Goal: Task Accomplishment & Management: Use online tool/utility

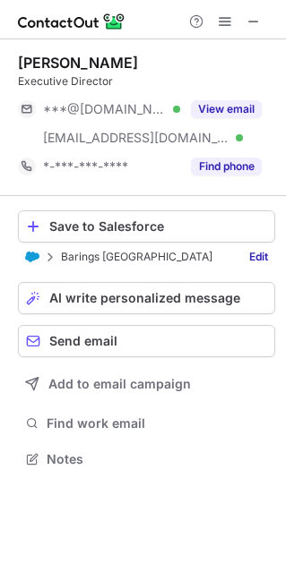
scroll to position [446, 286]
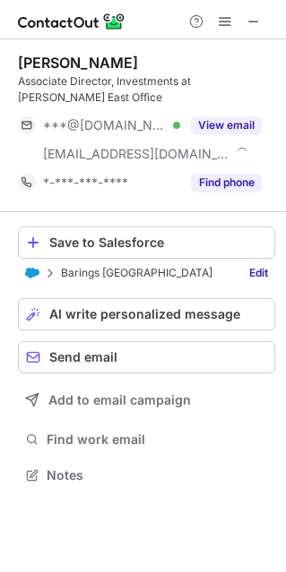
scroll to position [462, 286]
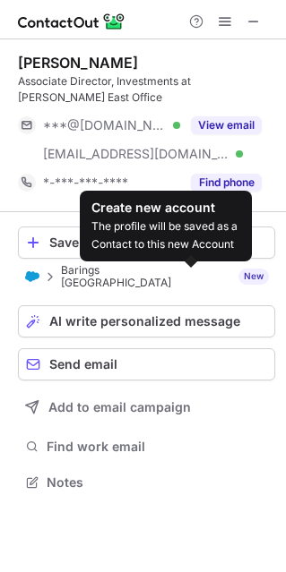
click at [238, 274] on div "New" at bounding box center [253, 277] width 30 height 16
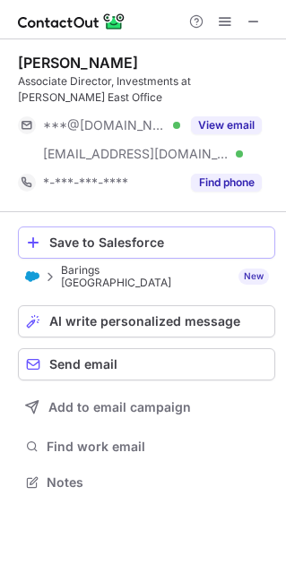
click at [193, 246] on div "Save to Salesforce" at bounding box center [157, 242] width 217 height 14
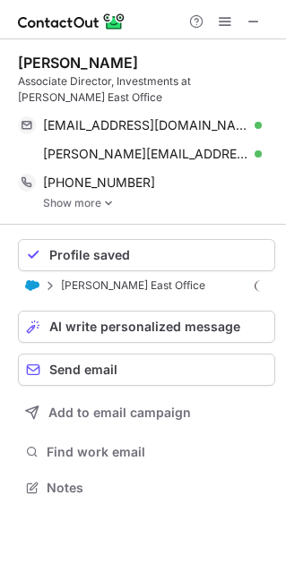
scroll to position [474, 286]
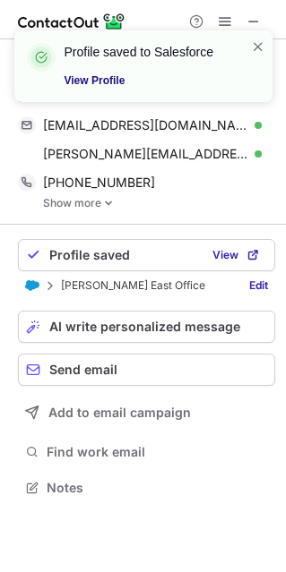
click at [101, 78] on link "View Profile" at bounding box center [146, 81] width 165 height 18
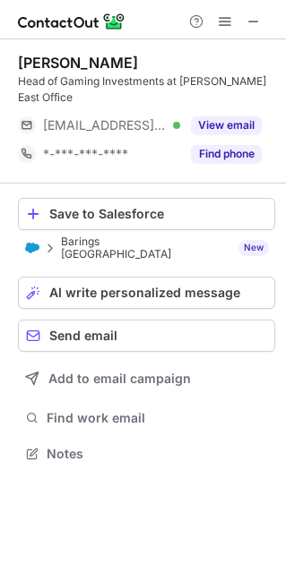
scroll to position [417, 286]
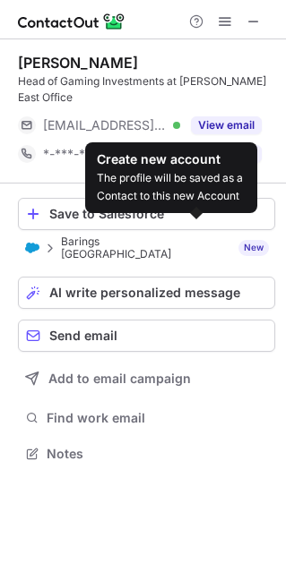
click at [238, 240] on div "New" at bounding box center [253, 248] width 30 height 16
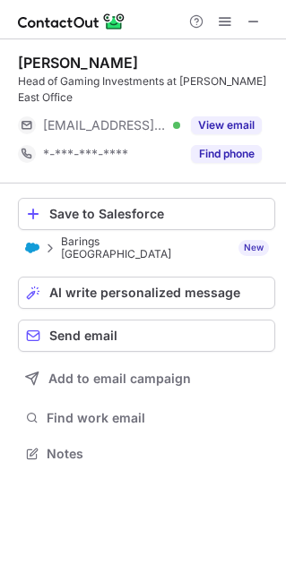
click at [113, 235] on div "Barings Australia New Create new account The profile will be saved as a Contact…" at bounding box center [151, 247] width 181 height 25
click at [47, 241] on span at bounding box center [50, 248] width 14 height 14
click at [30, 243] on img at bounding box center [32, 248] width 14 height 10
click at [252, 239] on link "Edit" at bounding box center [258, 248] width 33 height 18
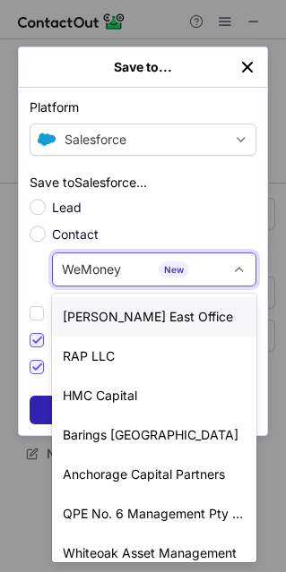
click at [182, 304] on div "[PERSON_NAME] East Office" at bounding box center [154, 316] width 204 height 39
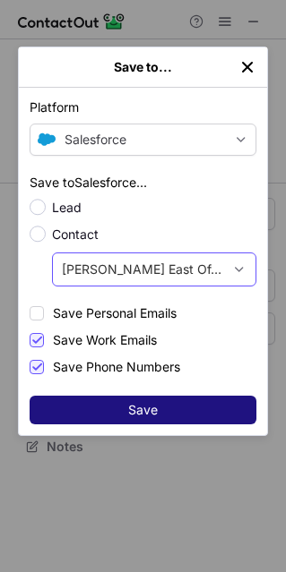
click at [151, 410] on span "Save" at bounding box center [143, 410] width 30 height 14
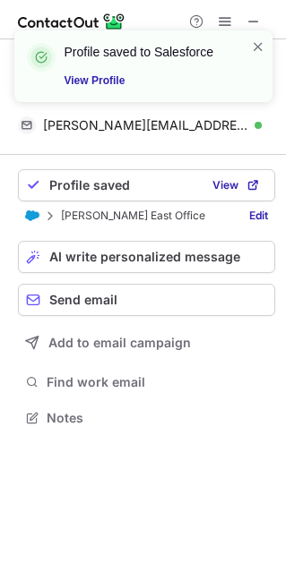
scroll to position [388, 286]
click at [98, 77] on link "View Profile" at bounding box center [146, 81] width 165 height 18
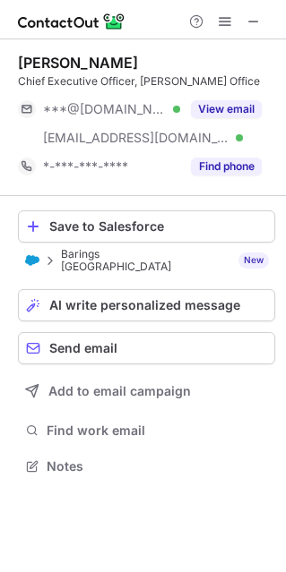
scroll to position [446, 286]
click at [254, 253] on link "Edit" at bounding box center [258, 261] width 33 height 18
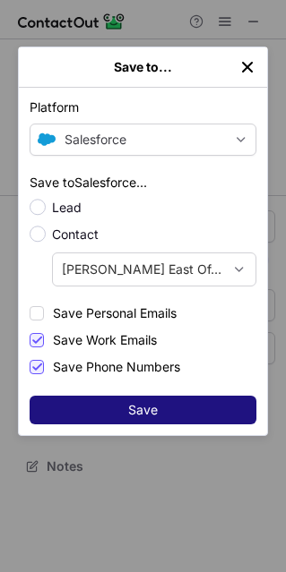
click at [135, 406] on span "Save" at bounding box center [143, 410] width 30 height 14
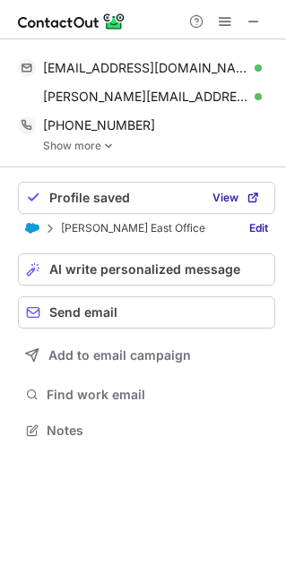
scroll to position [417, 286]
click at [219, 198] on span "View" at bounding box center [225, 198] width 26 height 13
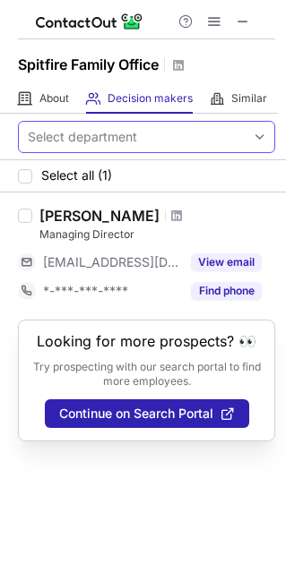
click at [157, 134] on div "Select department" at bounding box center [132, 137] width 226 height 29
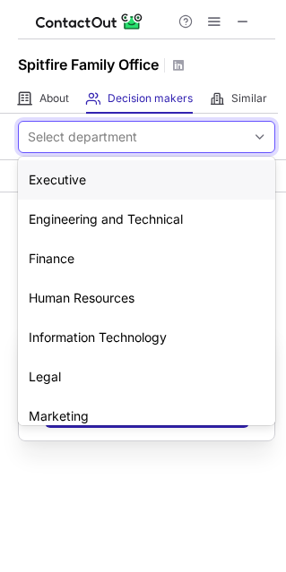
click at [141, 170] on div "Executive" at bounding box center [146, 179] width 257 height 39
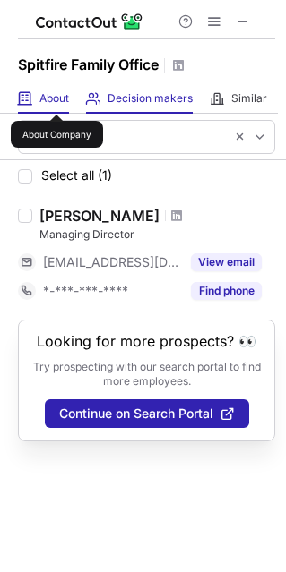
click at [56, 98] on span "About" at bounding box center [54, 98] width 30 height 14
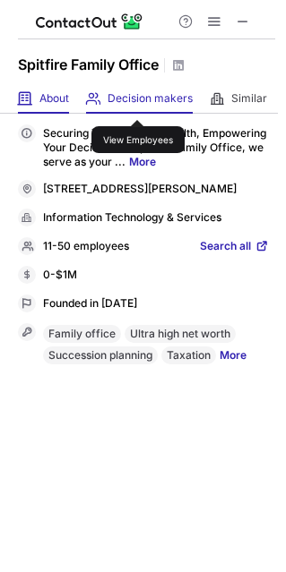
click at [136, 104] on span "Decision makers" at bounding box center [149, 98] width 85 height 14
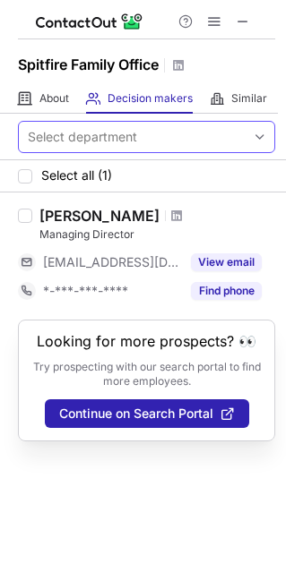
click at [144, 132] on div "Select department" at bounding box center [132, 137] width 226 height 29
click at [146, 130] on div "Select department" at bounding box center [132, 137] width 226 height 29
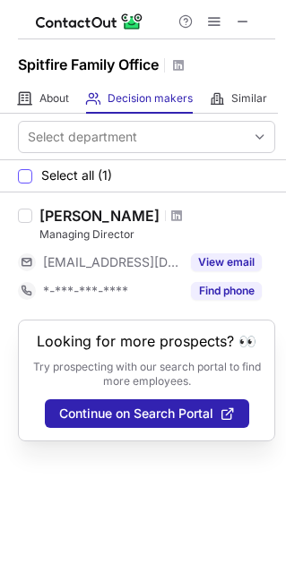
click at [81, 170] on span "Select all (1)" at bounding box center [76, 175] width 71 height 14
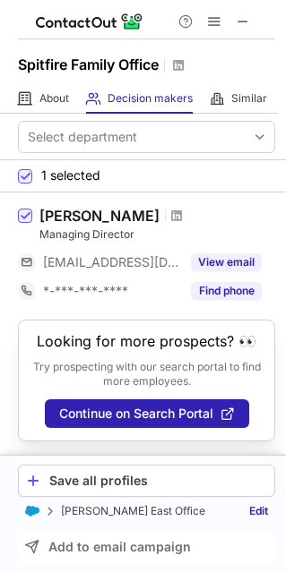
click at [130, 510] on p "[PERSON_NAME] East Office" at bounding box center [133, 511] width 144 height 13
click at [257, 507] on link "Edit" at bounding box center [258, 511] width 33 height 18
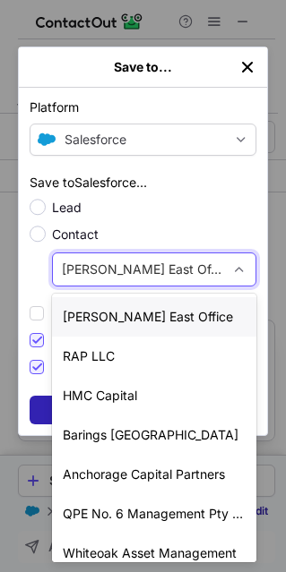
click at [203, 277] on div "Lance East Office Create new account The profile will be saved as a Contact to …" at bounding box center [138, 269] width 170 height 29
click at [171, 272] on div "Lance East Office Create new account The profile will be saved as a Contact to …" at bounding box center [138, 269] width 170 height 29
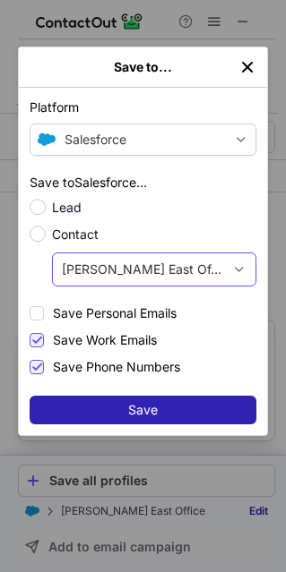
click at [171, 272] on div "Lance East Office Create new account The profile will be saved as a Contact to …" at bounding box center [138, 269] width 170 height 29
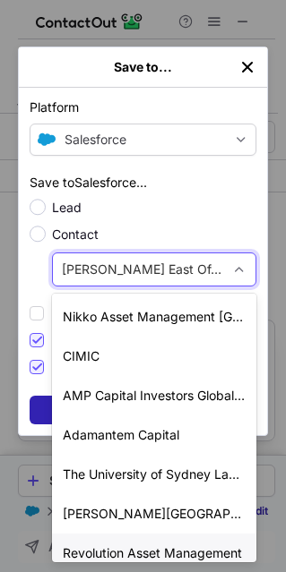
scroll to position [4149, 0]
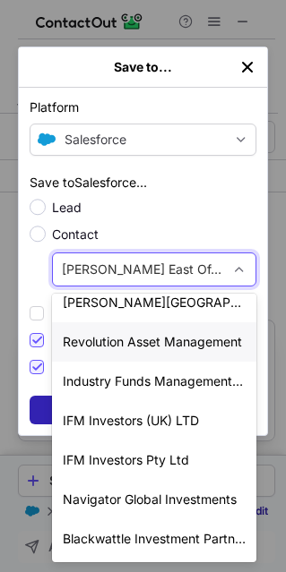
click at [231, 221] on div "Lead Contact option Revolution Asset Management focused, 107 of 112. 112 result…" at bounding box center [143, 243] width 226 height 88
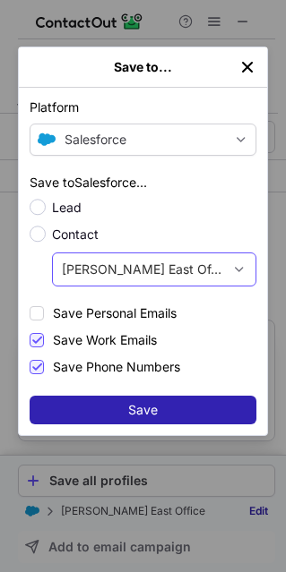
click at [141, 261] on span "[PERSON_NAME] East Office" at bounding box center [143, 269] width 163 height 18
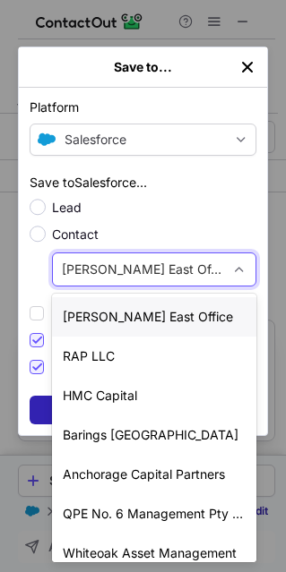
click at [141, 262] on span "[PERSON_NAME] East Office" at bounding box center [143, 269] width 163 height 18
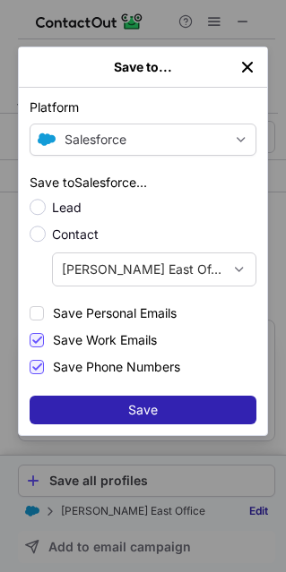
click at [225, 208] on span "Lead" at bounding box center [154, 208] width 204 height 18
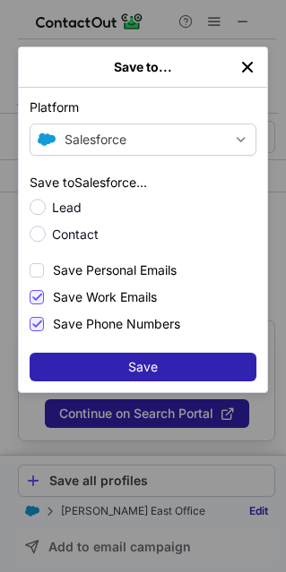
click at [74, 235] on span "Contact" at bounding box center [154, 235] width 204 height 18
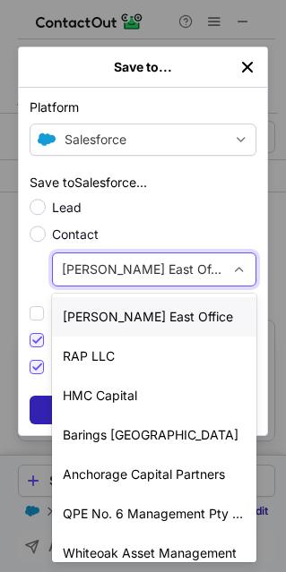
click at [175, 260] on div "Lance East Office Create new account The profile will be saved as a Contact to …" at bounding box center [138, 269] width 170 height 29
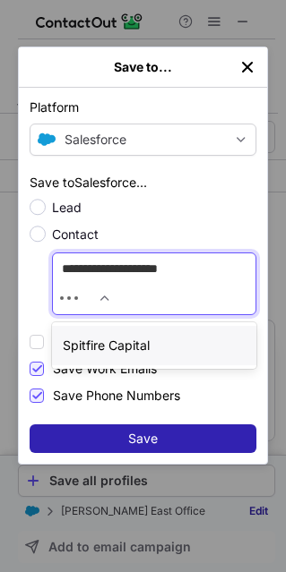
type input "**********"
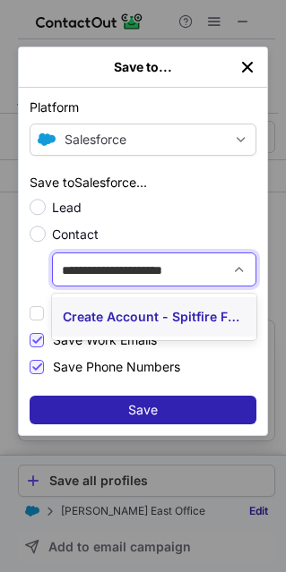
click at [171, 324] on div "Create Account - Spitfire Family Office" at bounding box center [154, 316] width 204 height 39
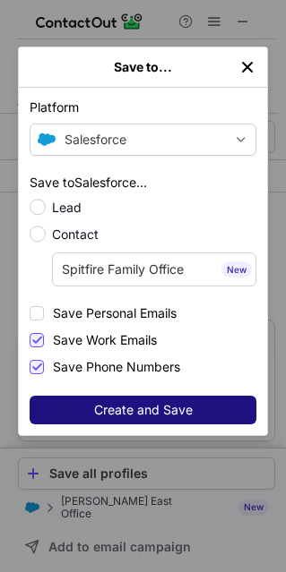
click at [148, 396] on button "Create and Save" at bounding box center [143, 410] width 226 height 29
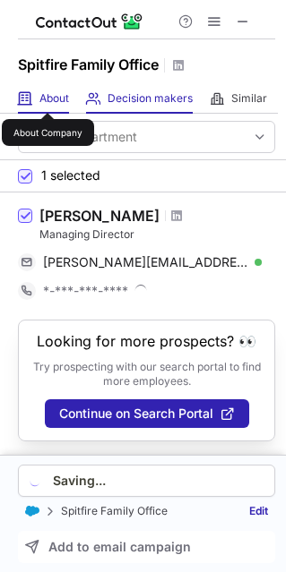
click at [47, 97] on span "About" at bounding box center [54, 98] width 30 height 14
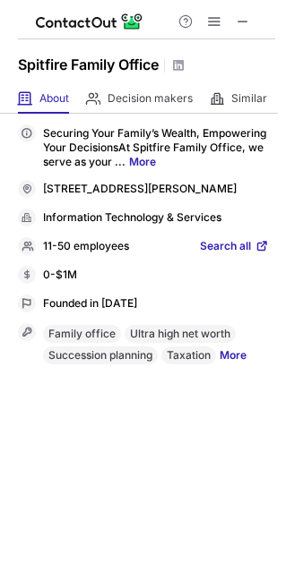
click at [244, 255] on span "Search all" at bounding box center [225, 247] width 51 height 16
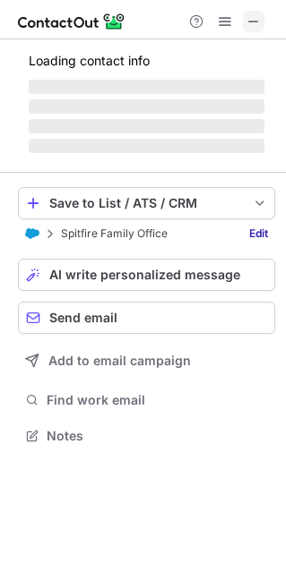
scroll to position [424, 286]
click at [243, 23] on button at bounding box center [253, 21] width 21 height 21
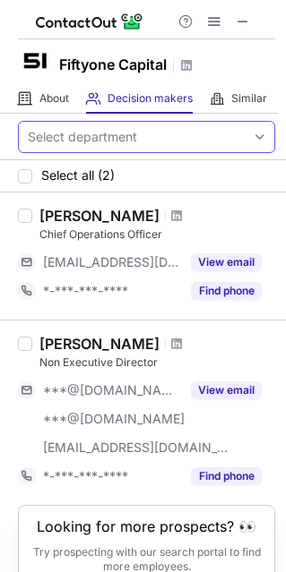
click at [137, 134] on div "Select department" at bounding box center [132, 137] width 226 height 29
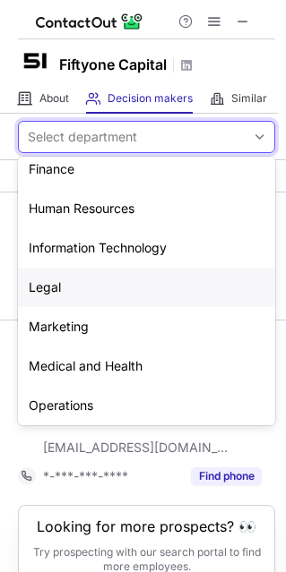
scroll to position [132, 0]
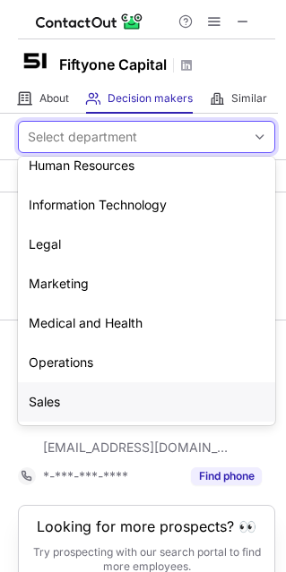
click at [62, 404] on div "Sales" at bounding box center [146, 401] width 257 height 39
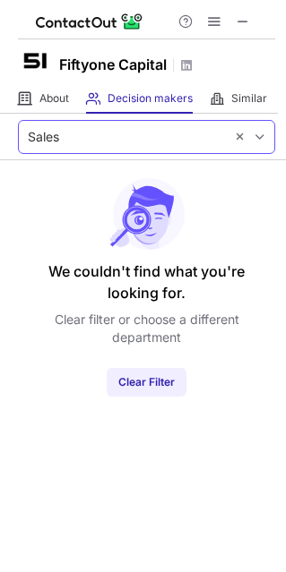
click at [133, 127] on div "Sales" at bounding box center [121, 137] width 205 height 29
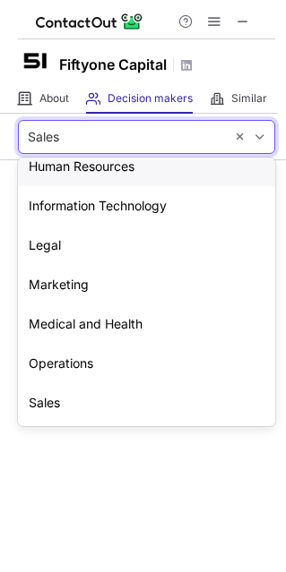
scroll to position [0, 0]
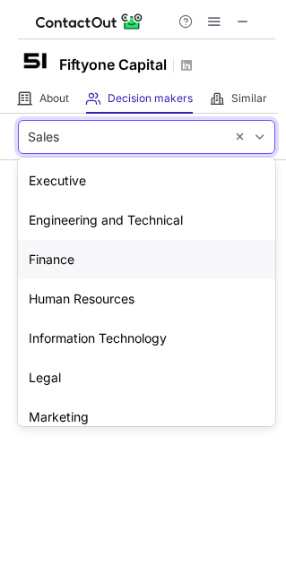
click at [68, 253] on div "Finance" at bounding box center [146, 259] width 257 height 39
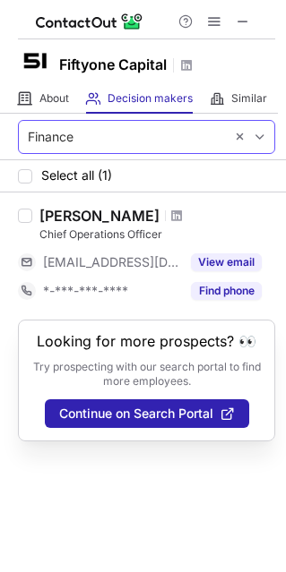
click at [133, 139] on div "Finance" at bounding box center [121, 137] width 205 height 29
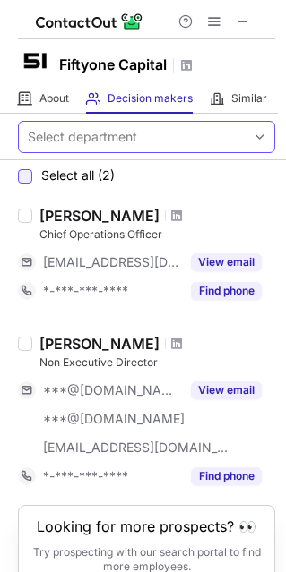
click at [27, 172] on div at bounding box center [25, 176] width 14 height 14
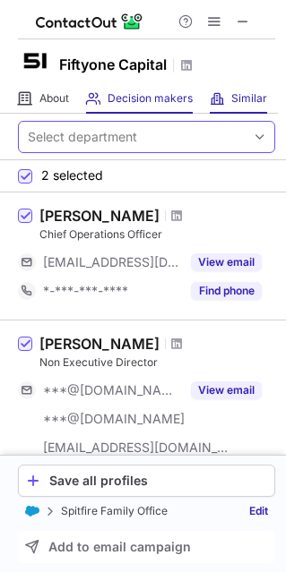
click at [250, 105] on span "Similar" at bounding box center [249, 98] width 36 height 14
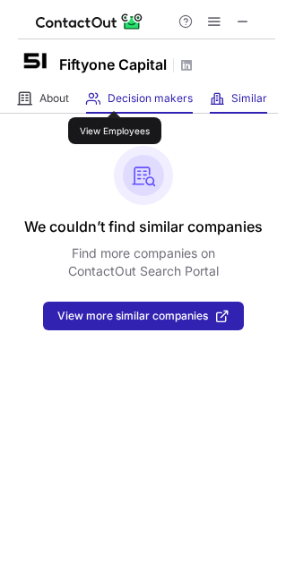
click at [114, 95] on span "Decision makers" at bounding box center [149, 98] width 85 height 14
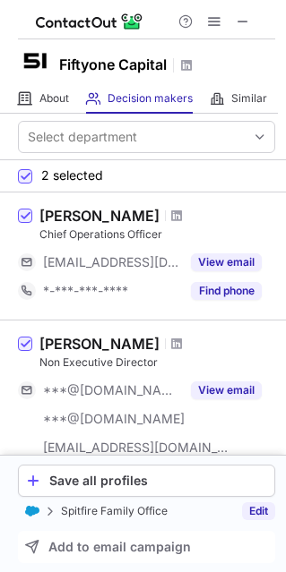
click at [267, 510] on link "Edit" at bounding box center [258, 511] width 33 height 18
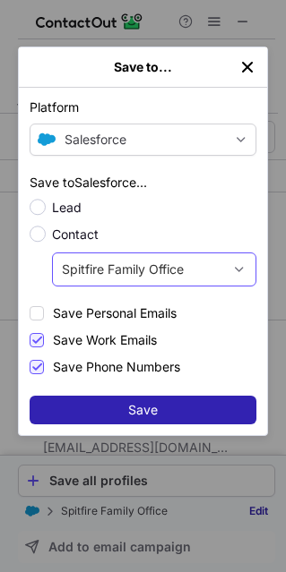
click at [187, 271] on div "Spitfire Family Office Create new account The profile will be saved as a Contac…" at bounding box center [138, 269] width 170 height 29
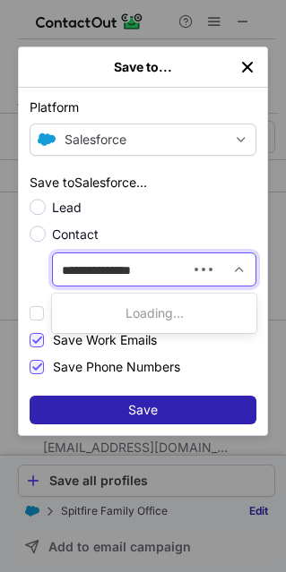
type input "**********"
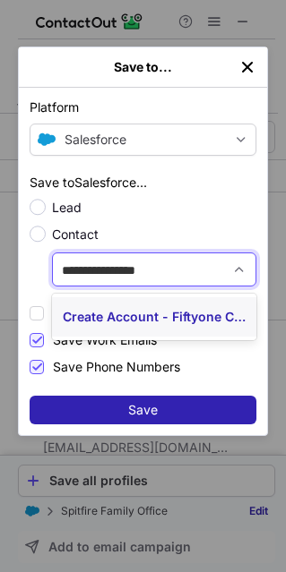
click at [176, 310] on div "Create Account - Fiftyone Capital" at bounding box center [154, 316] width 204 height 39
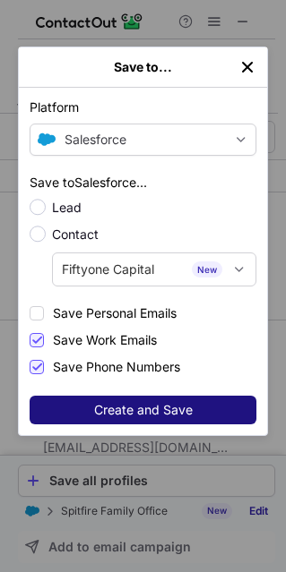
click at [158, 404] on span "Create and Save" at bounding box center [143, 410] width 98 height 14
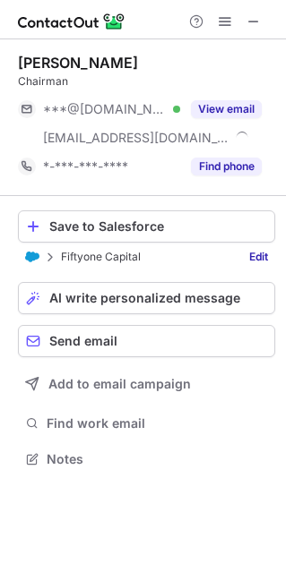
scroll to position [446, 286]
click at [128, 222] on div "Save to Salesforce" at bounding box center [157, 226] width 217 height 14
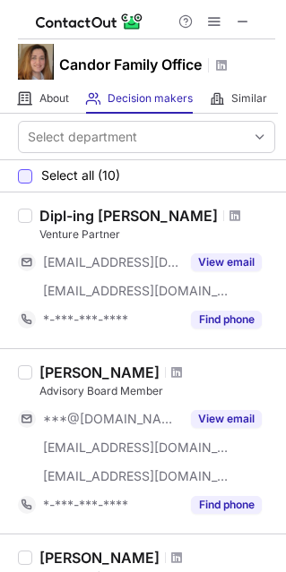
click at [28, 180] on div at bounding box center [25, 176] width 14 height 14
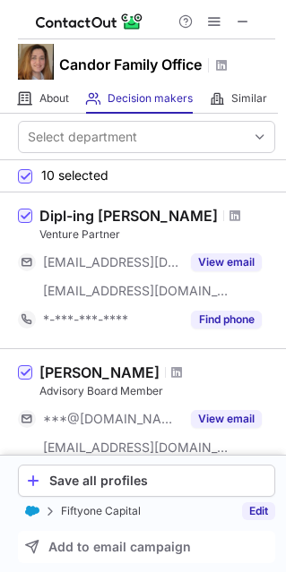
click at [262, 514] on link "Edit" at bounding box center [258, 511] width 33 height 18
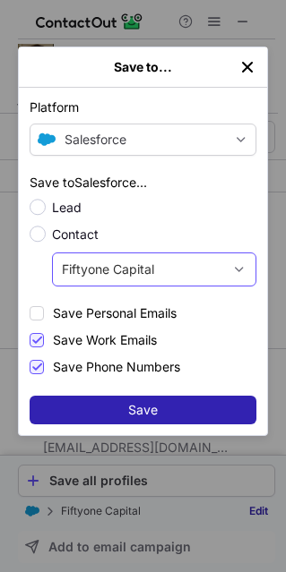
click at [129, 255] on div "Fiftyone Capital Create new account The profile will be saved as a Contact to t…" at bounding box center [138, 269] width 170 height 29
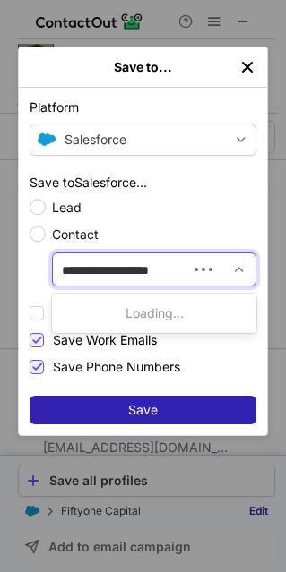
type input "**********"
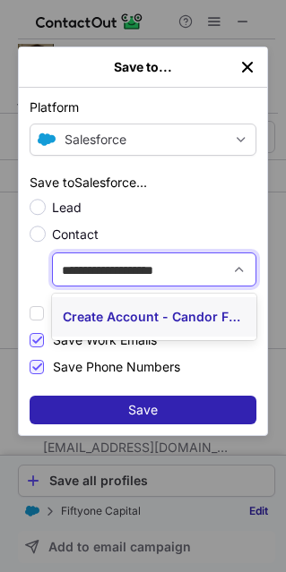
click at [124, 313] on div "Create Account - Candor Family Office" at bounding box center [154, 316] width 204 height 39
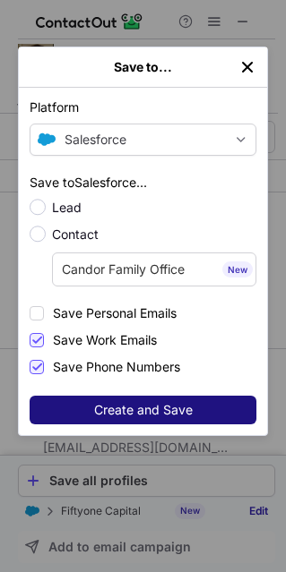
click at [146, 404] on span "Create and Save" at bounding box center [143, 410] width 98 height 14
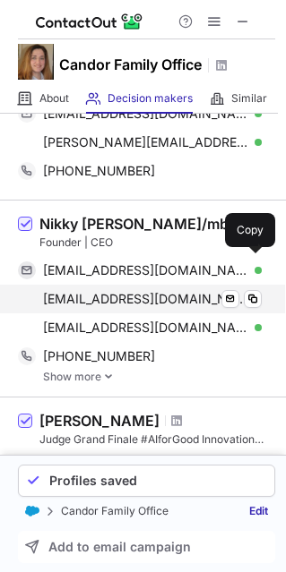
scroll to position [263, 0]
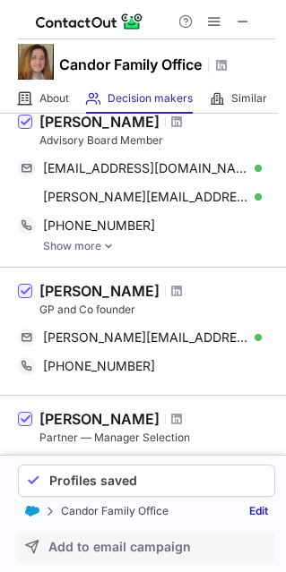
click at [140, 551] on span "Add to email campaign" at bounding box center [119, 547] width 142 height 14
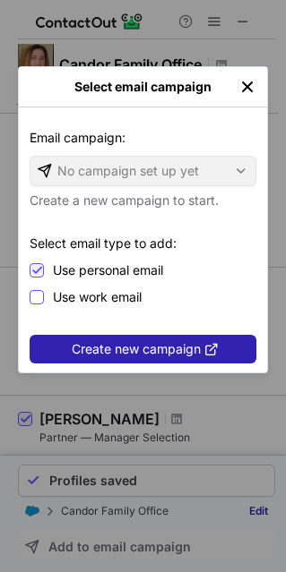
click at [109, 295] on span "Use work email" at bounding box center [97, 297] width 89 height 14
click at [76, 267] on span "Use personal email" at bounding box center [108, 270] width 110 height 14
click at [159, 342] on span "Create new campaign" at bounding box center [136, 349] width 129 height 14
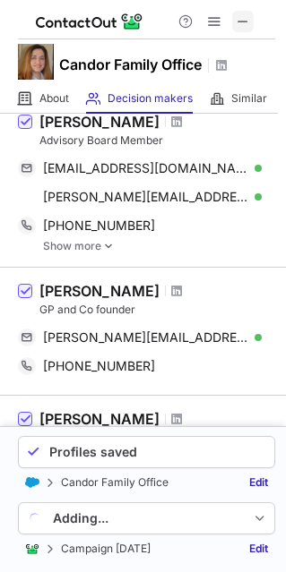
click at [239, 17] on span at bounding box center [242, 21] width 14 height 14
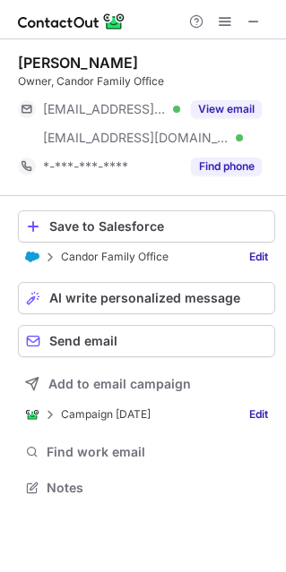
scroll to position [474, 286]
click at [69, 225] on div "Save to Salesforce" at bounding box center [157, 226] width 217 height 14
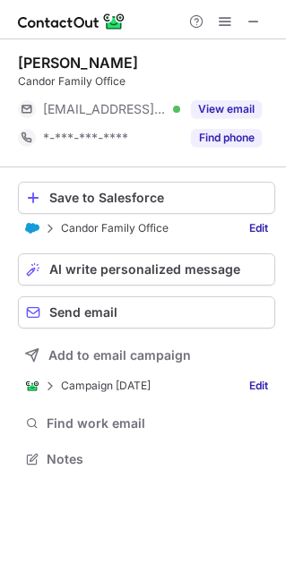
scroll to position [446, 286]
click at [119, 199] on div "Save to Salesforce" at bounding box center [157, 198] width 217 height 14
click at [114, 194] on div "Save to Salesforce" at bounding box center [157, 198] width 217 height 14
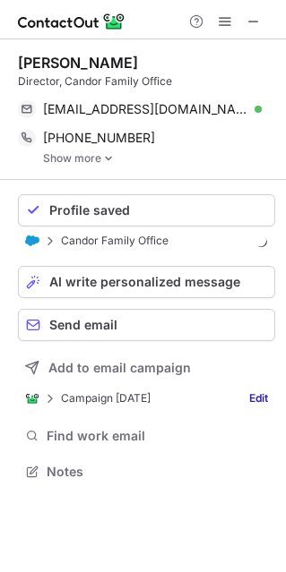
scroll to position [458, 286]
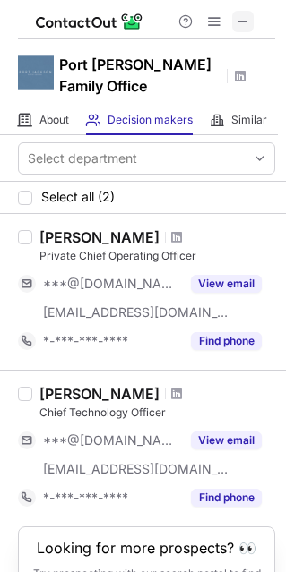
click at [243, 21] on span at bounding box center [242, 21] width 14 height 14
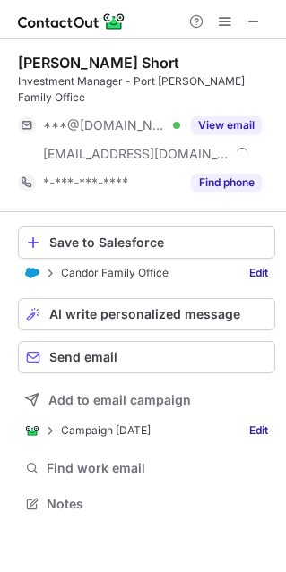
scroll to position [474, 286]
click at [255, 264] on link "Edit" at bounding box center [258, 273] width 33 height 18
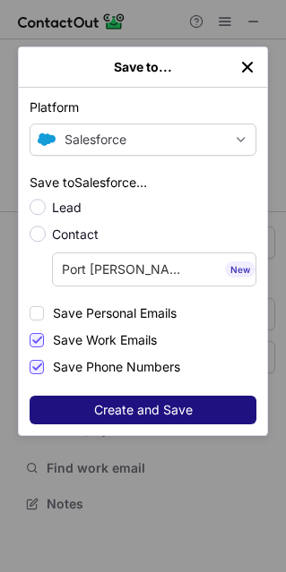
click at [175, 397] on button "Create and Save" at bounding box center [143, 410] width 226 height 29
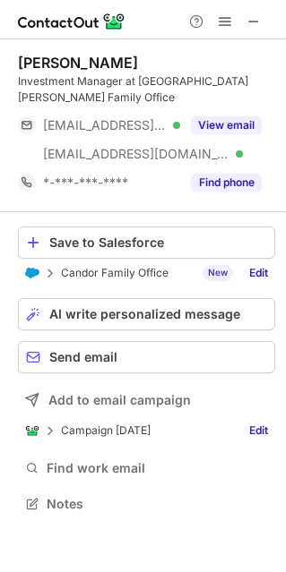
scroll to position [474, 286]
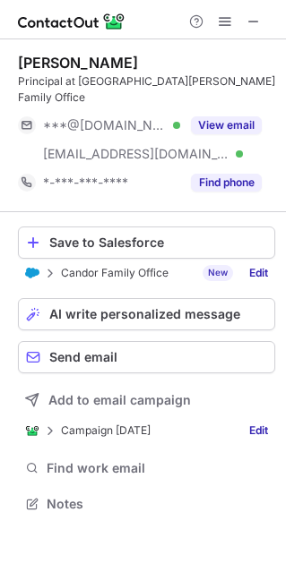
scroll to position [474, 286]
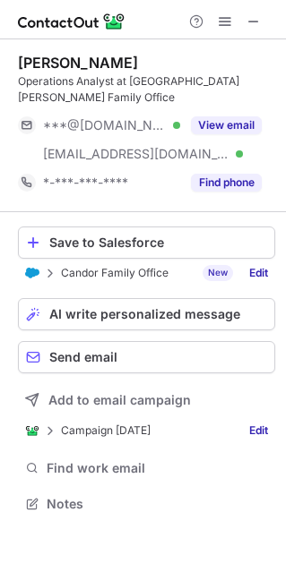
scroll to position [474, 286]
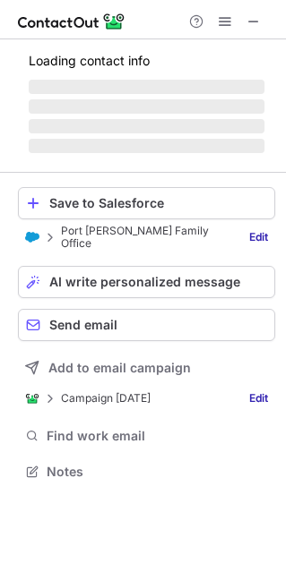
scroll to position [474, 286]
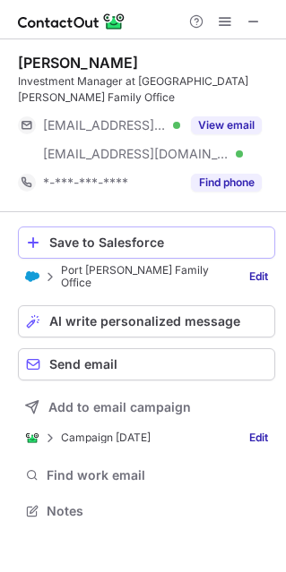
click at [145, 235] on div "Save to Salesforce" at bounding box center [157, 242] width 217 height 14
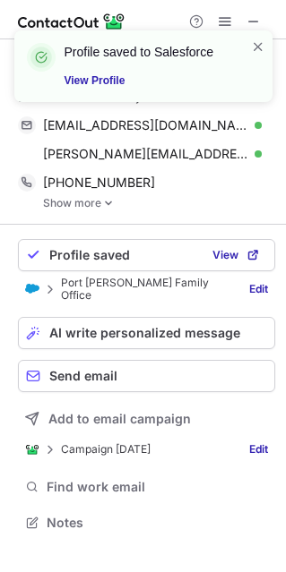
scroll to position [487, 286]
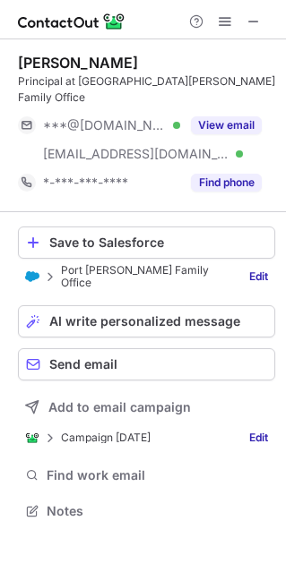
scroll to position [474, 286]
click at [127, 235] on div "Save to Salesforce" at bounding box center [157, 242] width 217 height 14
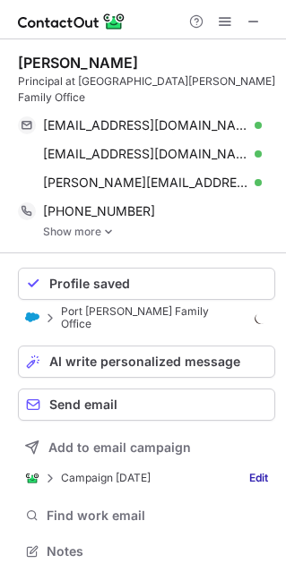
scroll to position [516, 286]
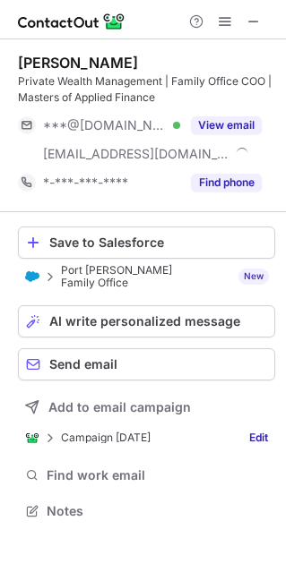
scroll to position [490, 286]
click at [151, 238] on div "Save to Salesforce" at bounding box center [157, 242] width 217 height 14
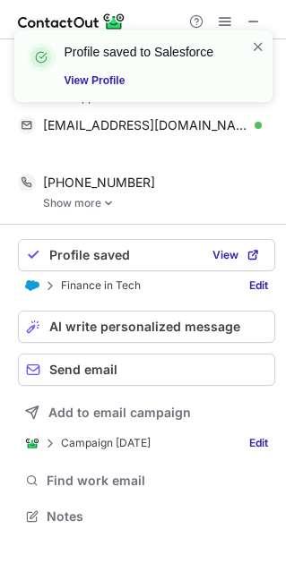
scroll to position [474, 286]
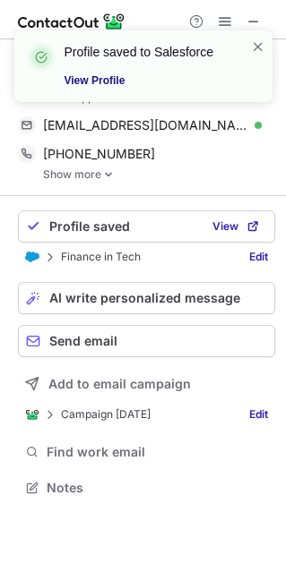
click at [95, 79] on link "View Profile" at bounding box center [146, 81] width 165 height 18
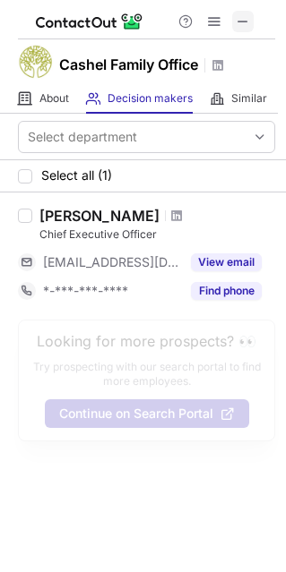
click at [242, 14] on span at bounding box center [242, 21] width 14 height 14
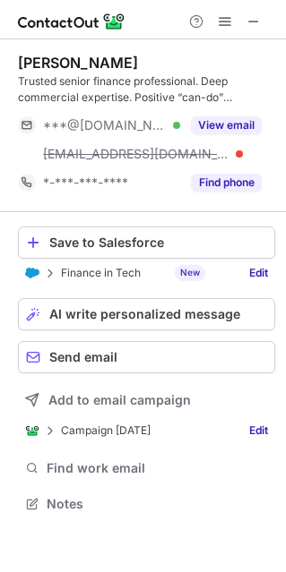
scroll to position [490, 286]
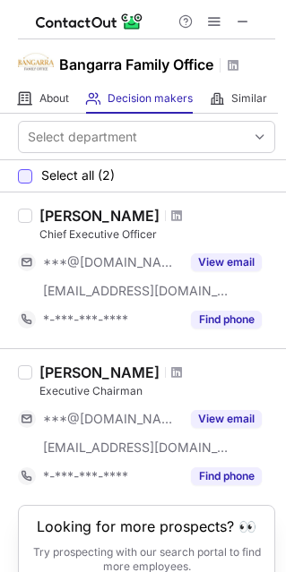
click at [26, 172] on div at bounding box center [25, 176] width 14 height 14
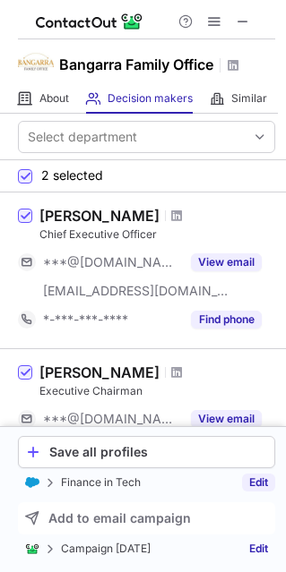
click at [258, 485] on link "Edit" at bounding box center [258, 482] width 33 height 18
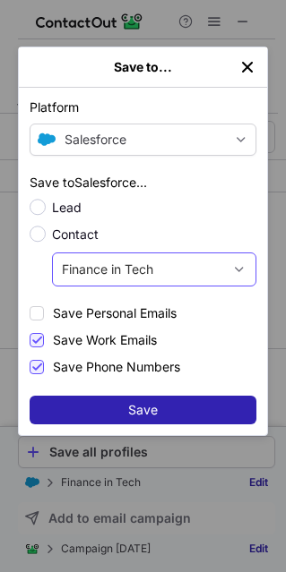
click at [122, 269] on span "Finance in Tech" at bounding box center [107, 269] width 91 height 18
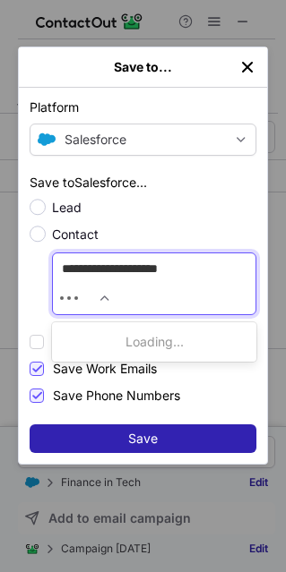
type input "**********"
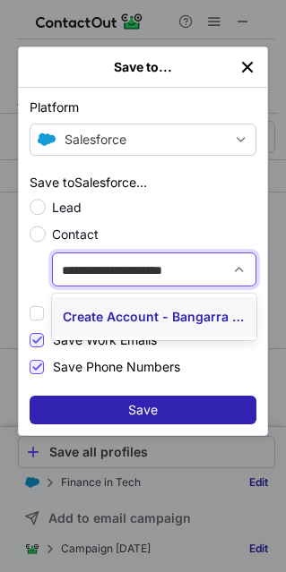
click at [124, 309] on div "Create Account - Bangarra Family Office" at bounding box center [154, 316] width 204 height 39
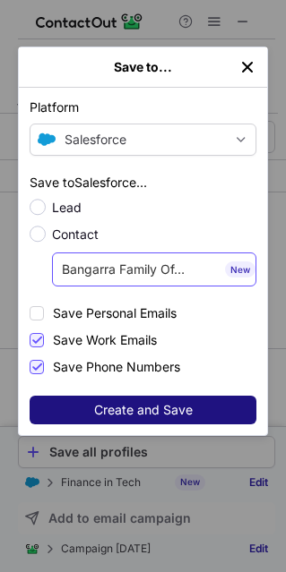
click at [140, 405] on span "Create and Save" at bounding box center [143, 410] width 98 height 14
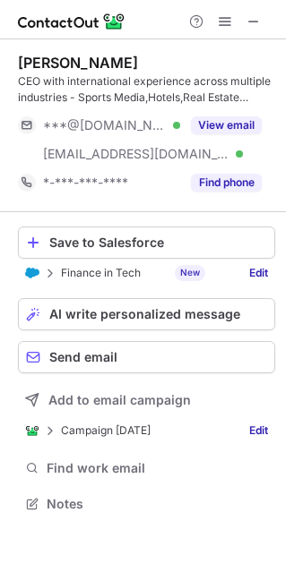
scroll to position [490, 286]
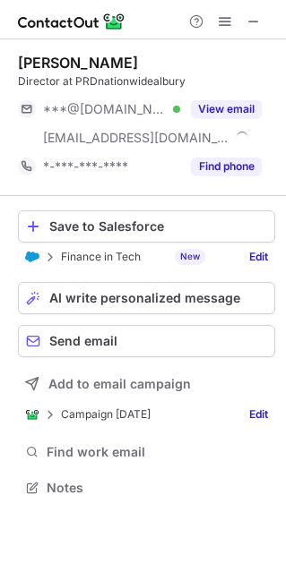
scroll to position [474, 286]
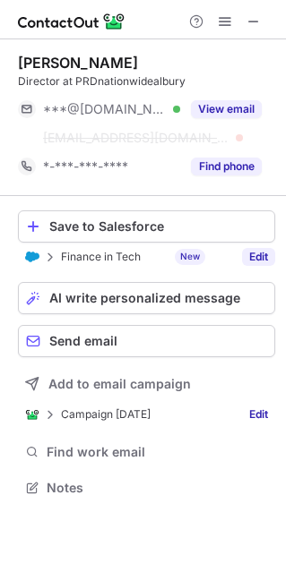
click at [248, 258] on link "Edit" at bounding box center [258, 257] width 33 height 18
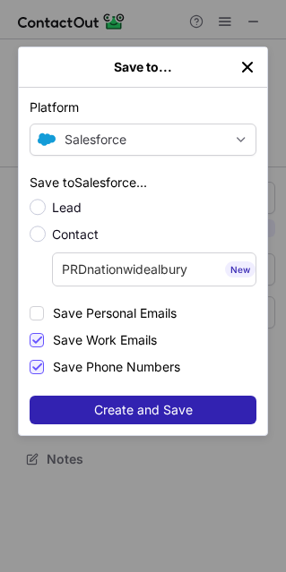
scroll to position [446, 286]
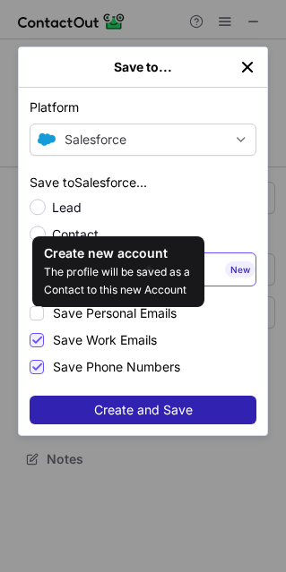
click at [247, 270] on div "New" at bounding box center [240, 269] width 30 height 16
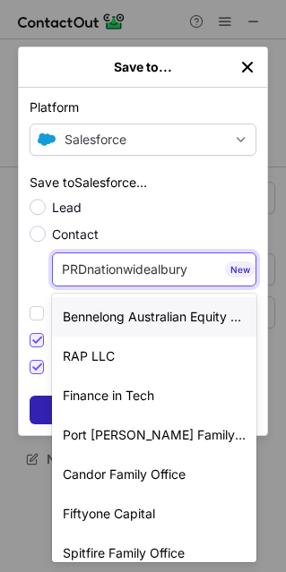
click at [154, 268] on span "PRDnationwidealbury" at bounding box center [124, 269] width 125 height 18
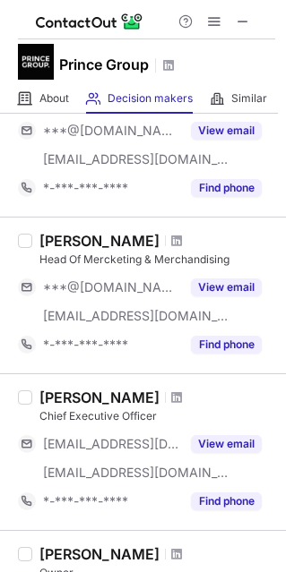
scroll to position [358, 0]
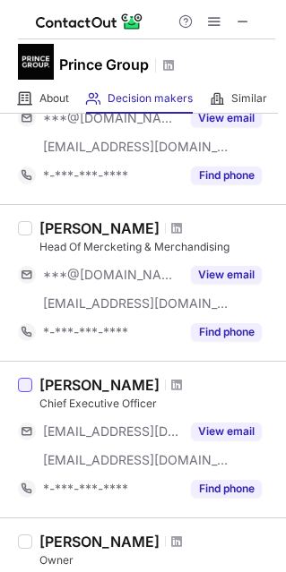
click at [26, 388] on div at bounding box center [25, 385] width 14 height 14
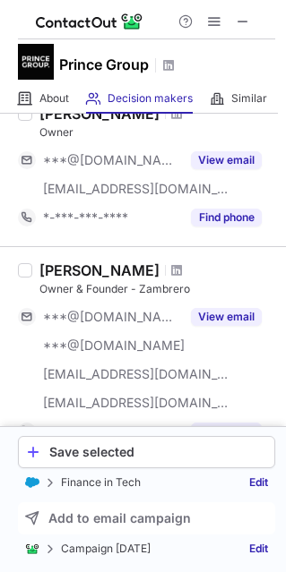
scroll to position [1522, 0]
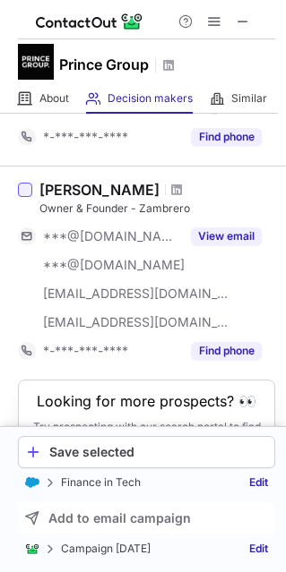
click at [21, 190] on div at bounding box center [25, 190] width 14 height 14
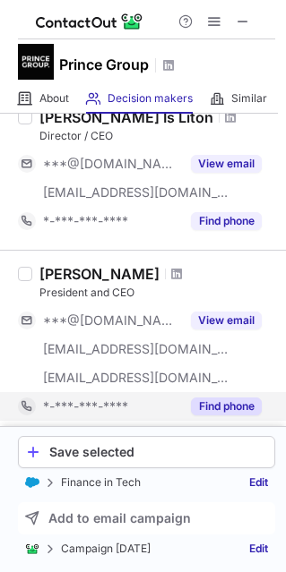
scroll to position [1070, 0]
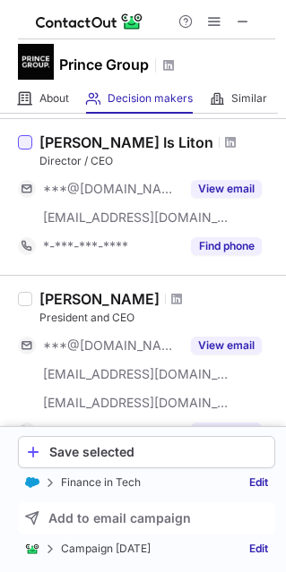
click at [27, 145] on div at bounding box center [25, 142] width 14 height 14
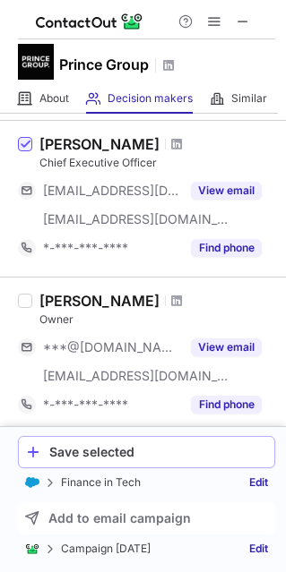
scroll to position [623, 0]
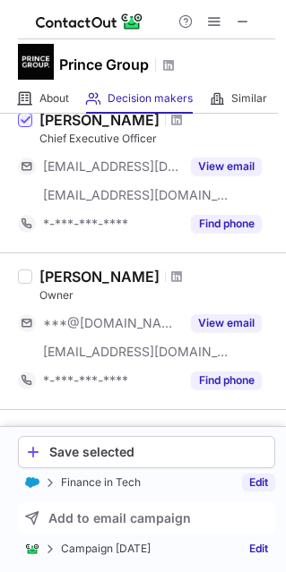
click at [257, 479] on link "Edit" at bounding box center [258, 482] width 33 height 18
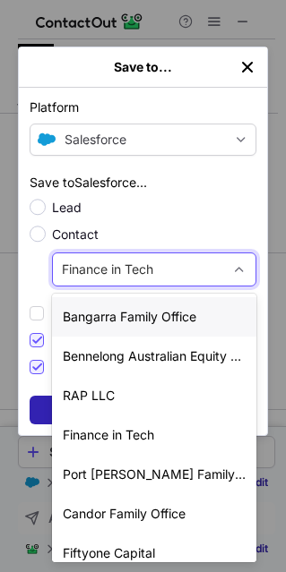
click at [131, 281] on div "Finance in Tech Create new account The profile will be saved as a Contact to th…" at bounding box center [138, 269] width 170 height 29
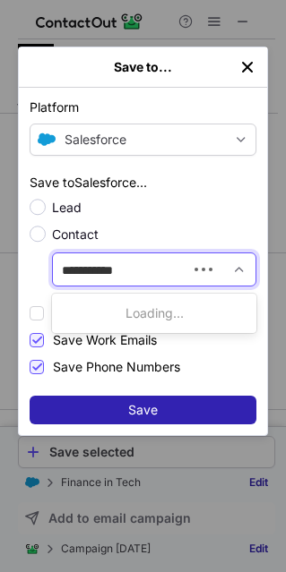
type input "**********"
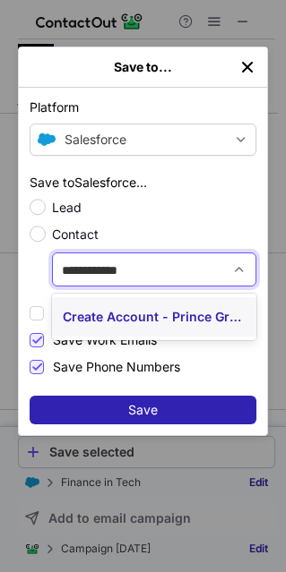
click at [142, 317] on div "Create Account - Prince Group" at bounding box center [154, 316] width 204 height 39
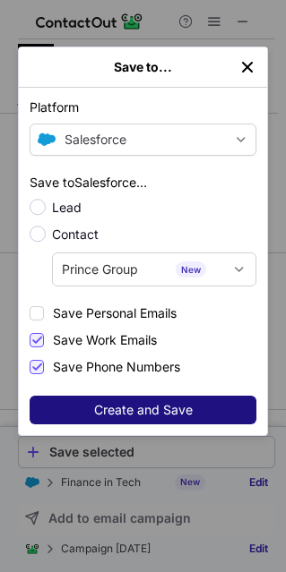
click at [139, 403] on span "Create and Save" at bounding box center [143, 410] width 98 height 14
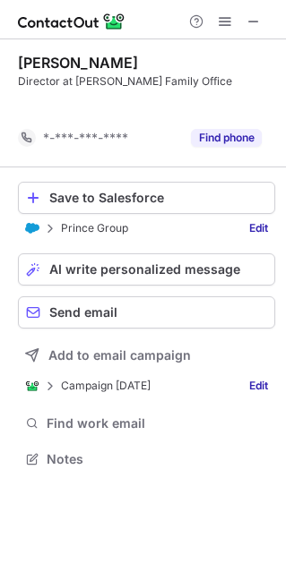
scroll to position [417, 286]
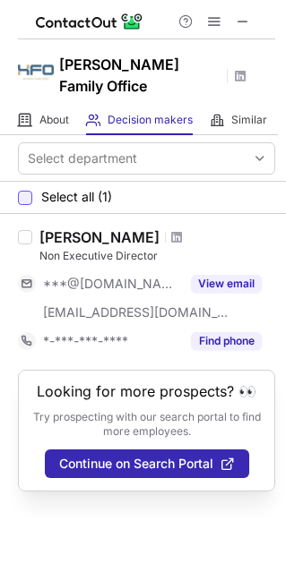
click at [26, 191] on div at bounding box center [25, 198] width 14 height 14
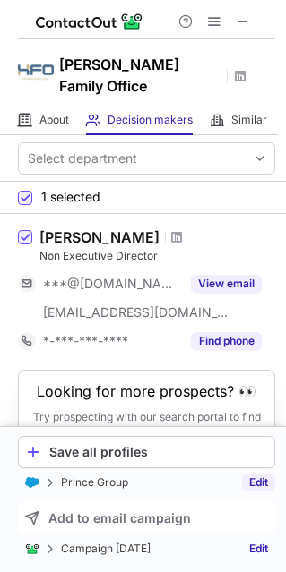
click at [253, 484] on link "Edit" at bounding box center [258, 482] width 33 height 18
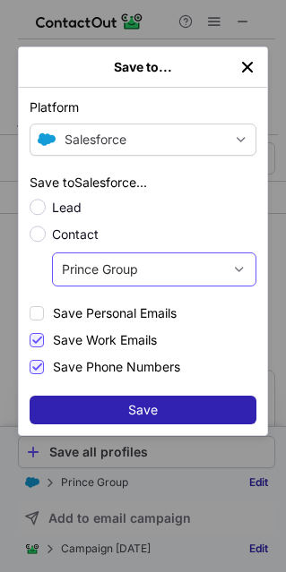
click at [120, 276] on span "Prince Group" at bounding box center [100, 269] width 76 height 18
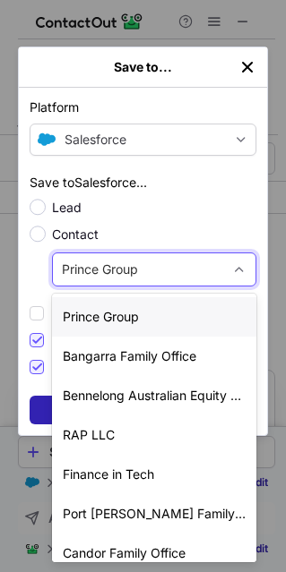
click at [120, 276] on span "Prince Group" at bounding box center [100, 269] width 76 height 18
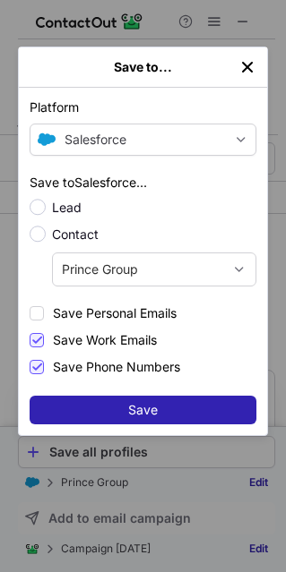
click at [210, 505] on div "Save to... Platform Salesforce List Select Lever Connect Greenhouse Connect Sal…" at bounding box center [143, 286] width 286 height 572
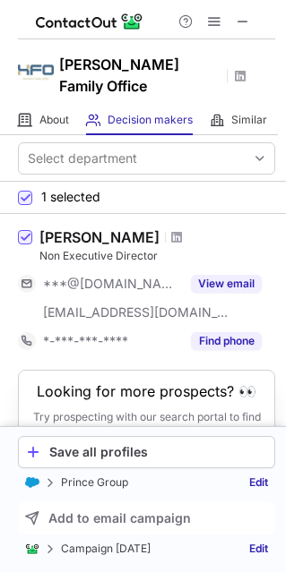
click at [212, 481] on div "Prince Group Edit" at bounding box center [146, 482] width 257 height 18
click at [96, 481] on p "Prince Group" at bounding box center [94, 482] width 67 height 13
click at [252, 483] on link "Edit" at bounding box center [258, 482] width 33 height 18
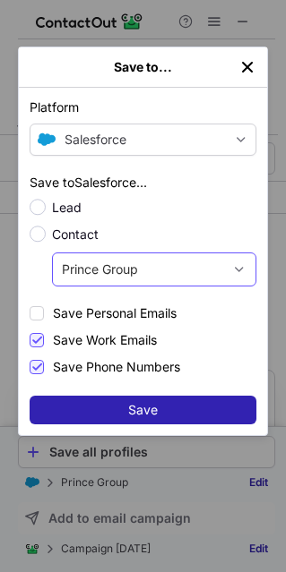
click at [126, 270] on span "Prince Group" at bounding box center [100, 269] width 76 height 18
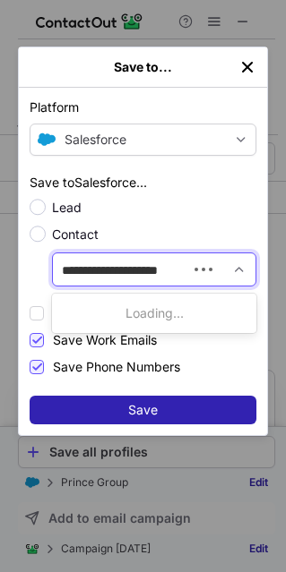
type input "**********"
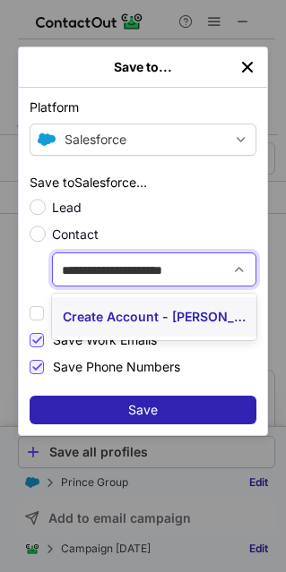
click at [131, 310] on div "Create Account - Harlalka Family Office" at bounding box center [154, 316] width 204 height 39
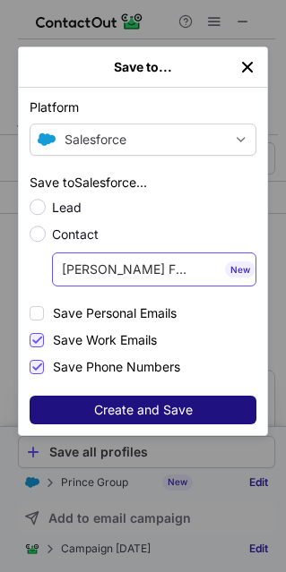
click at [141, 411] on span "Create and Save" at bounding box center [143, 410] width 98 height 14
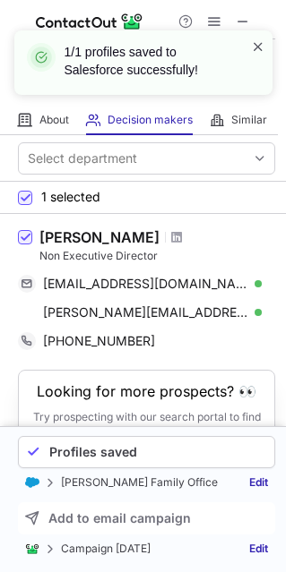
click at [260, 50] on span at bounding box center [258, 47] width 14 height 18
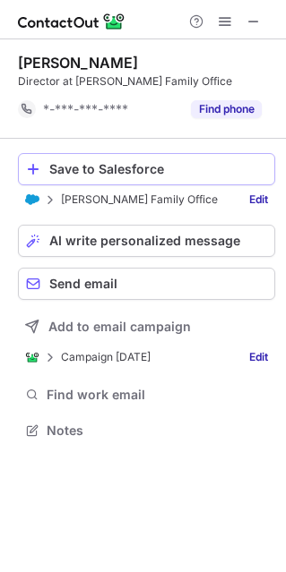
click at [81, 168] on div "Save to Salesforce" at bounding box center [157, 169] width 217 height 14
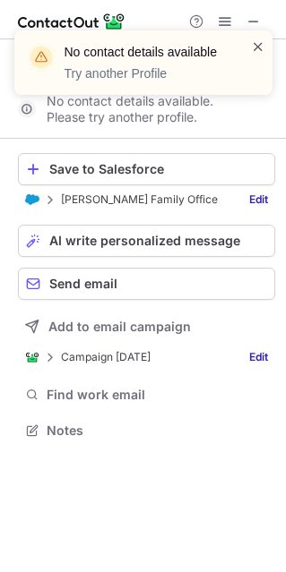
click at [258, 51] on span at bounding box center [258, 47] width 14 height 18
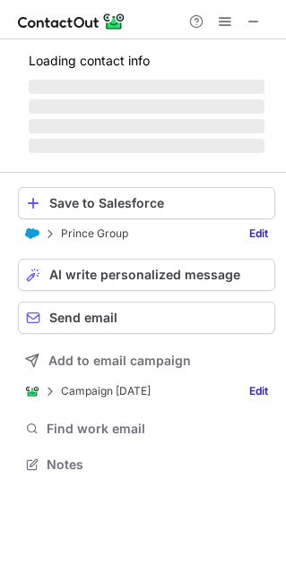
scroll to position [490, 286]
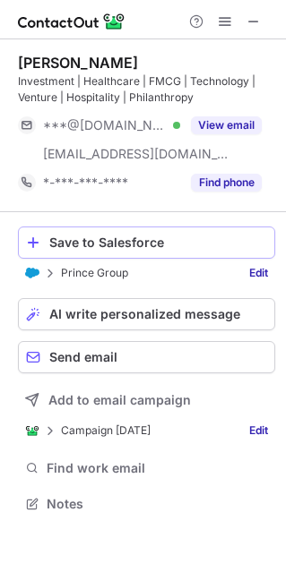
click at [116, 247] on div "Save to Salesforce" at bounding box center [157, 242] width 217 height 14
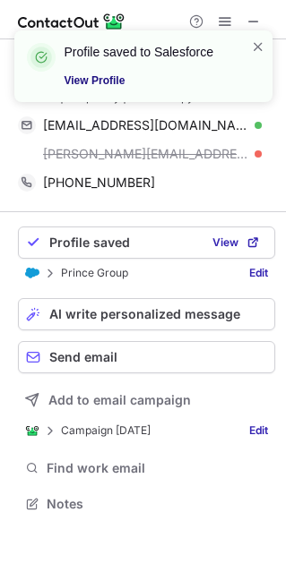
click at [76, 77] on link "View Profile" at bounding box center [146, 81] width 165 height 18
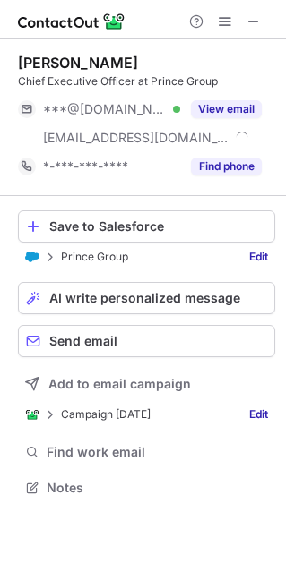
scroll to position [474, 286]
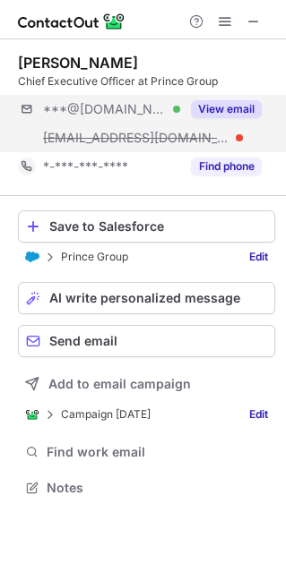
click at [226, 138] on div "***@[DOMAIN_NAME] Verified [EMAIL_ADDRESS][DOMAIN_NAME] View email" at bounding box center [146, 123] width 257 height 57
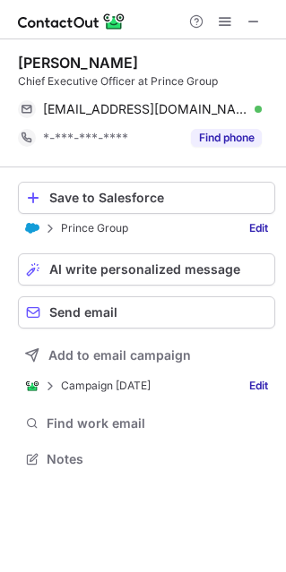
scroll to position [446, 286]
click at [83, 197] on div "Save to Salesforce" at bounding box center [157, 198] width 217 height 14
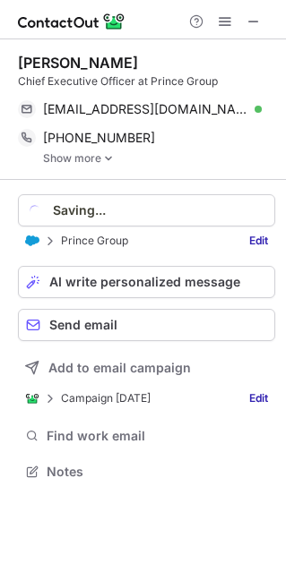
scroll to position [458, 286]
click at [225, 24] on span at bounding box center [224, 21] width 14 height 14
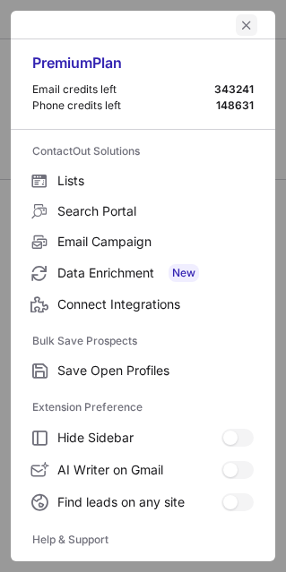
click at [241, 25] on button "left-button" at bounding box center [245, 24] width 21 height 21
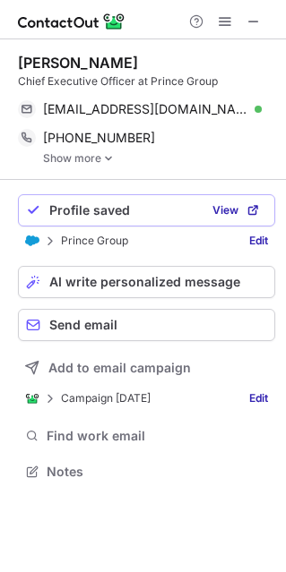
click at [96, 155] on link "Show more" at bounding box center [159, 158] width 232 height 13
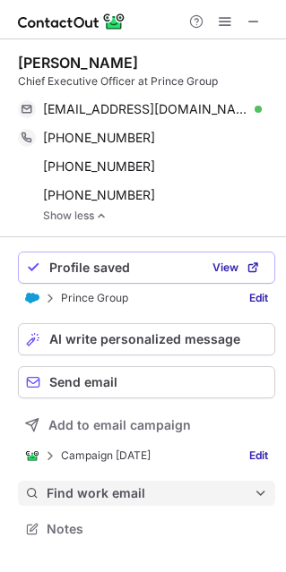
click at [98, 493] on span "Find work email" at bounding box center [150, 493] width 207 height 16
type input "**********"
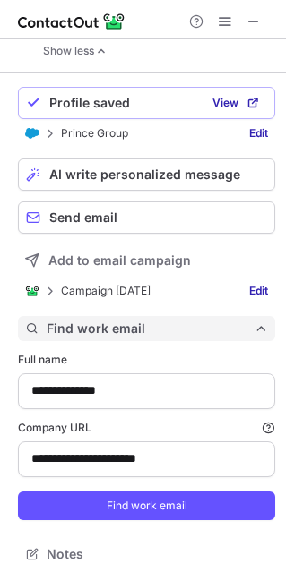
scroll to position [173, 0]
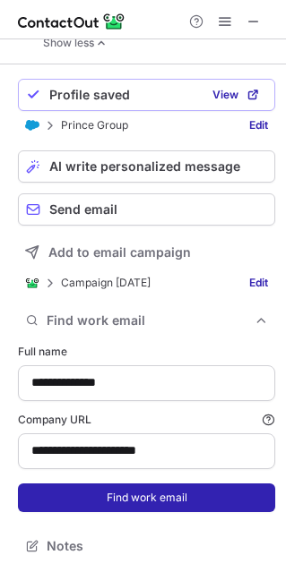
click at [159, 500] on button "Find work email" at bounding box center [146, 497] width 257 height 29
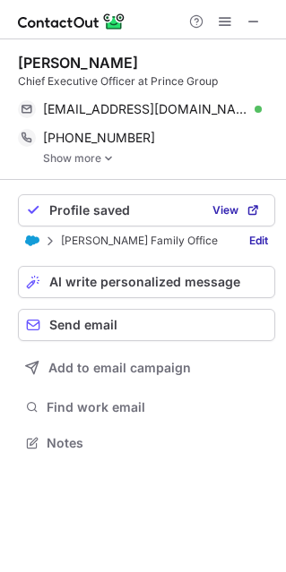
scroll to position [458, 286]
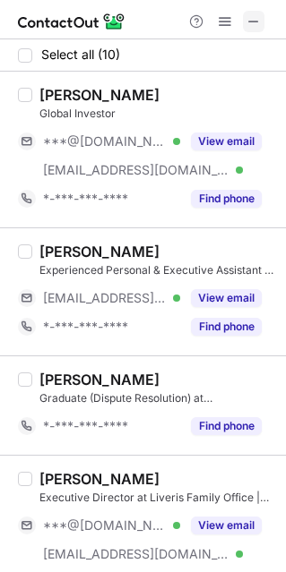
click at [255, 16] on span at bounding box center [253, 21] width 14 height 14
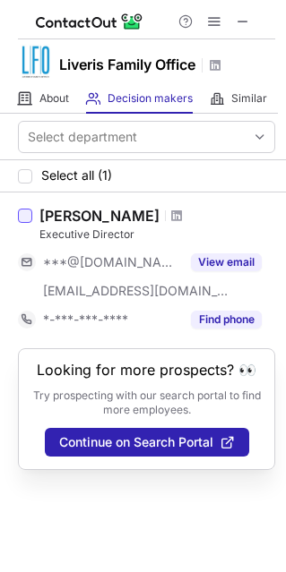
click at [24, 218] on div at bounding box center [25, 216] width 14 height 14
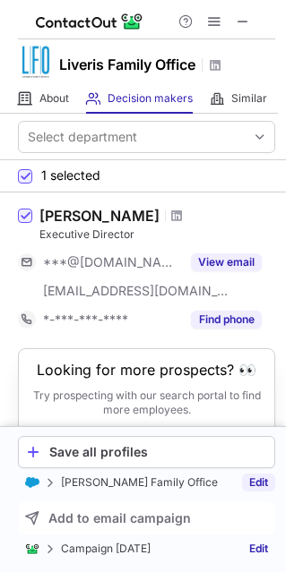
click at [260, 482] on link "Edit" at bounding box center [258, 482] width 33 height 18
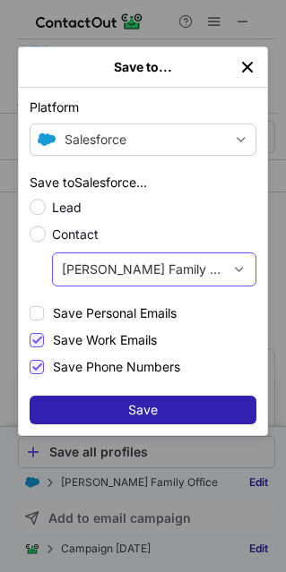
click at [149, 270] on span "[PERSON_NAME] Family Office" at bounding box center [143, 269] width 163 height 18
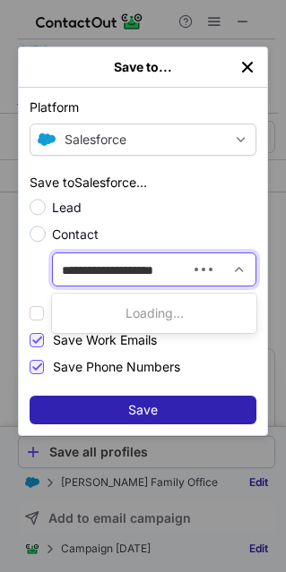
type input "**********"
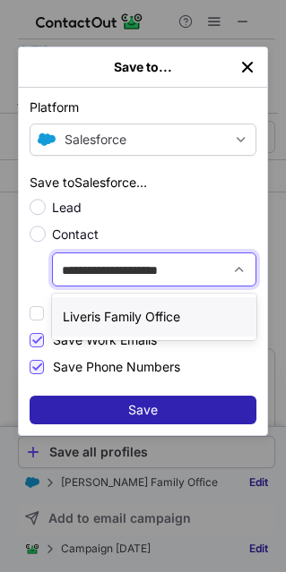
click at [139, 310] on div "Liveris Family Office" at bounding box center [154, 316] width 204 height 39
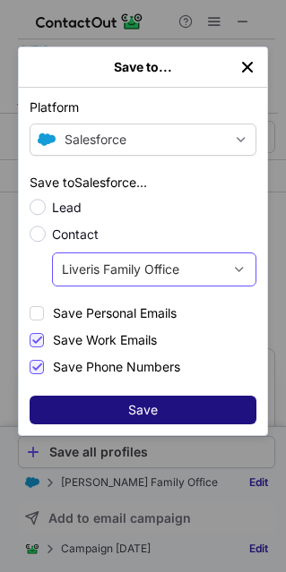
click at [141, 419] on button "Save" at bounding box center [143, 410] width 226 height 29
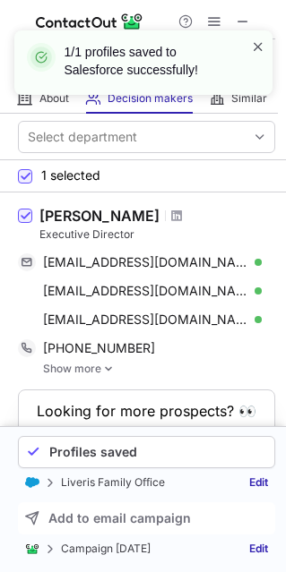
click at [262, 46] on span at bounding box center [258, 47] width 14 height 18
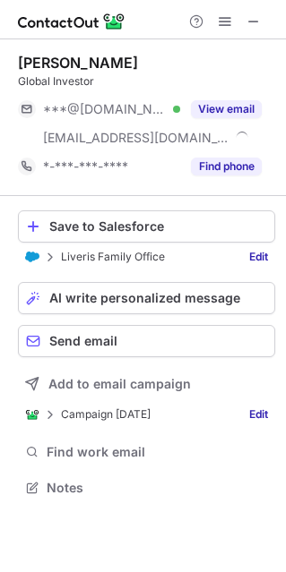
scroll to position [474, 286]
click at [120, 225] on div "Save to Salesforce" at bounding box center [157, 226] width 217 height 14
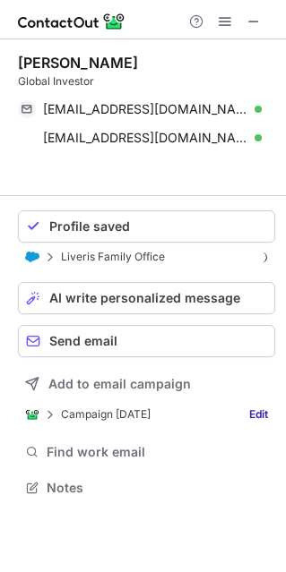
scroll to position [446, 286]
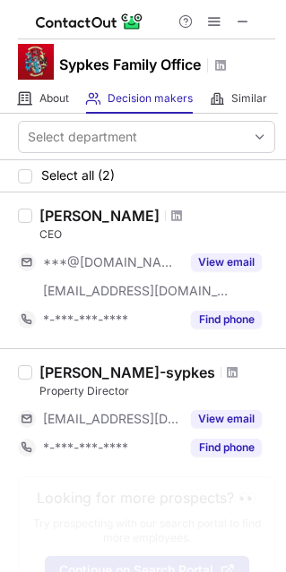
click at [28, 183] on div "Select all (2)" at bounding box center [143, 176] width 286 height 32
click at [28, 180] on div at bounding box center [25, 176] width 14 height 14
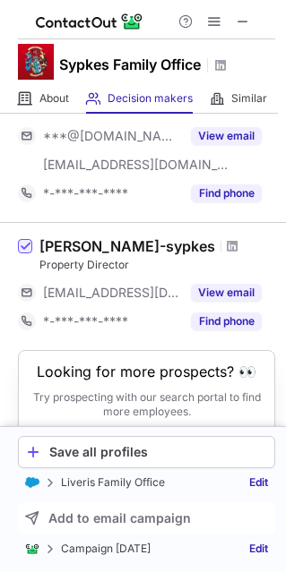
scroll to position [179, 0]
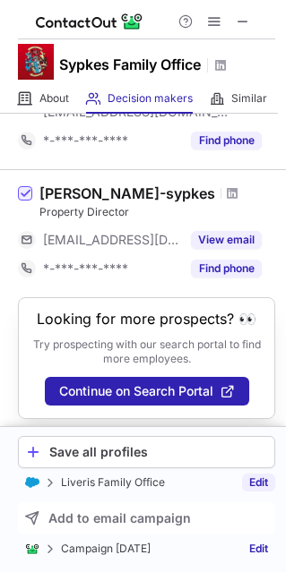
click at [262, 483] on link "Edit" at bounding box center [258, 482] width 33 height 18
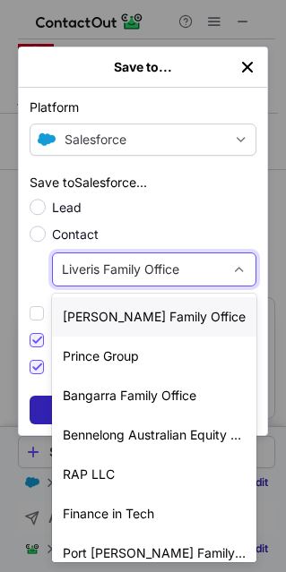
click at [145, 268] on span "Liveris Family Office" at bounding box center [120, 269] width 117 height 18
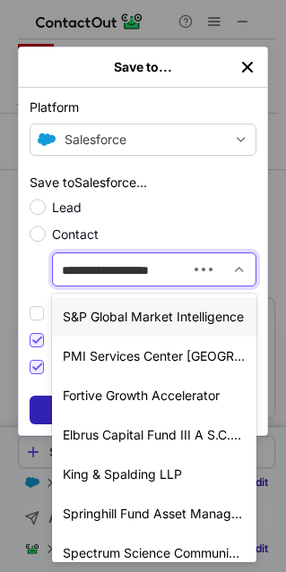
type input "**********"
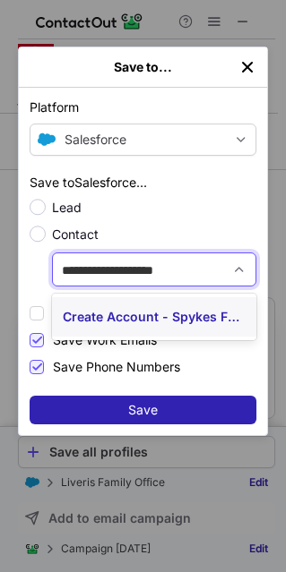
click at [150, 317] on div "Create Account - Spykes Family Office" at bounding box center [154, 316] width 204 height 39
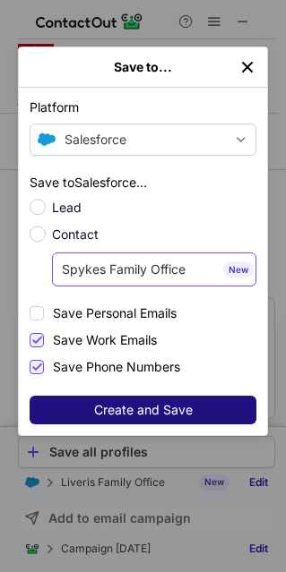
click at [144, 407] on span "Create and Save" at bounding box center [143, 410] width 98 height 14
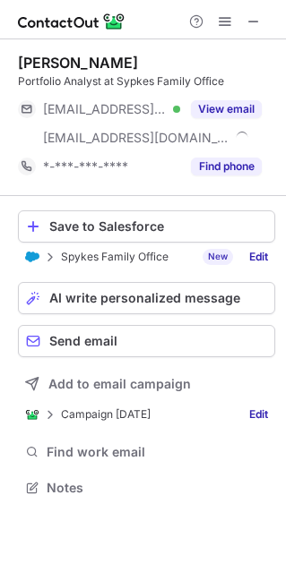
scroll to position [474, 286]
click at [85, 234] on button "Save to Salesforce" at bounding box center [146, 226] width 257 height 32
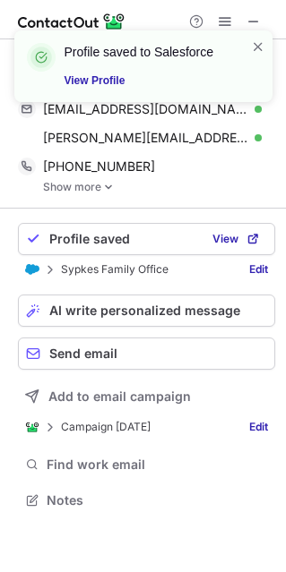
scroll to position [487, 286]
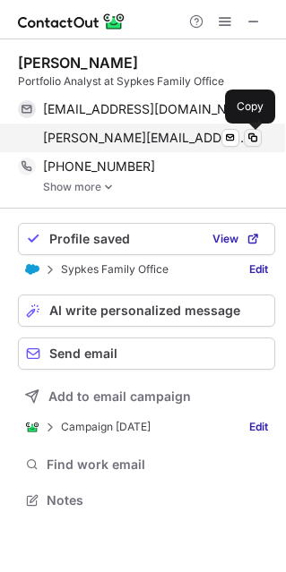
click at [252, 141] on span at bounding box center [252, 138] width 14 height 14
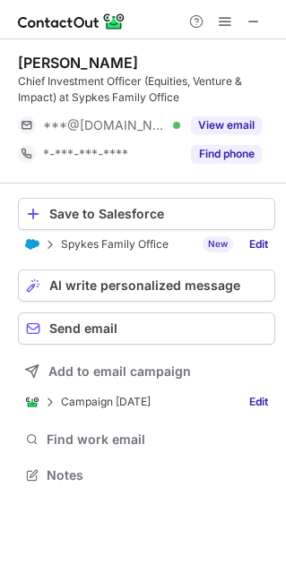
scroll to position [462, 286]
click at [103, 215] on div "Save to Salesforce" at bounding box center [157, 214] width 217 height 14
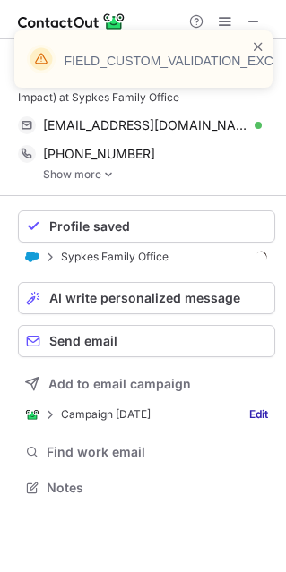
scroll to position [474, 286]
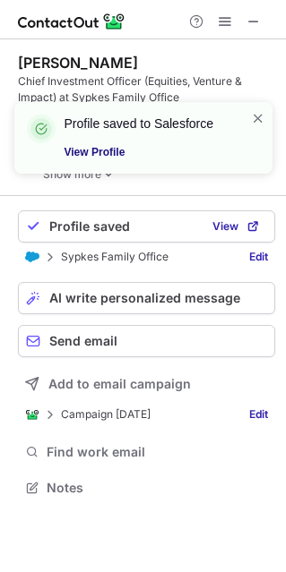
click at [89, 153] on link "View Profile" at bounding box center [146, 152] width 165 height 18
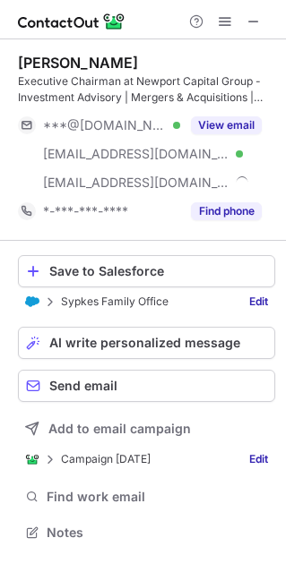
scroll to position [519, 286]
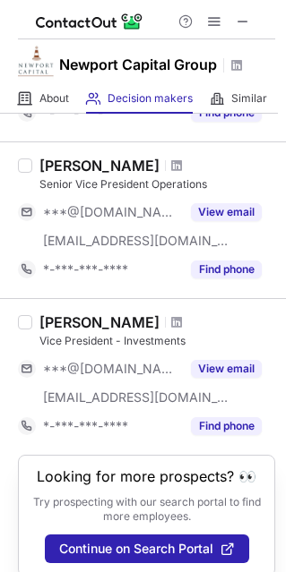
scroll to position [1404, 0]
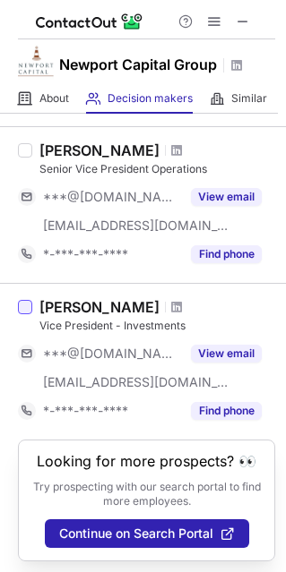
click at [25, 304] on div at bounding box center [25, 307] width 14 height 14
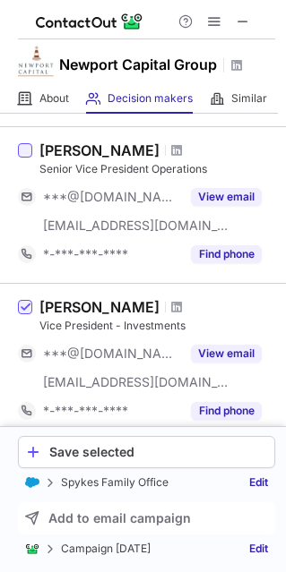
click at [24, 148] on div at bounding box center [25, 150] width 14 height 14
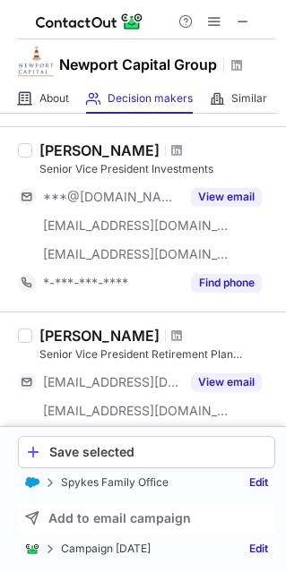
scroll to position [1046, 0]
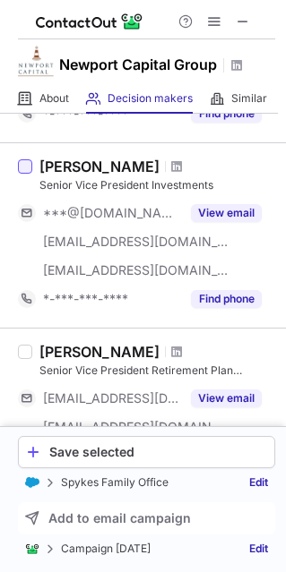
click at [26, 165] on div at bounding box center [25, 166] width 14 height 14
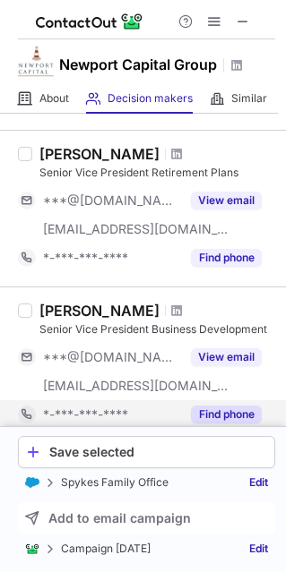
scroll to position [330, 0]
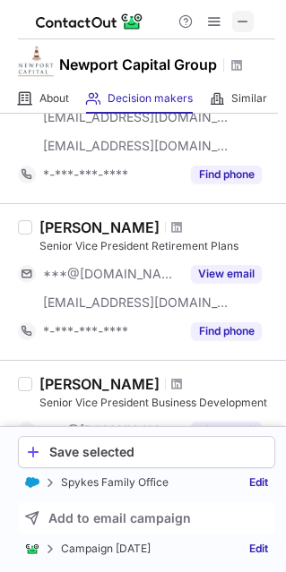
click at [245, 21] on span at bounding box center [242, 21] width 14 height 14
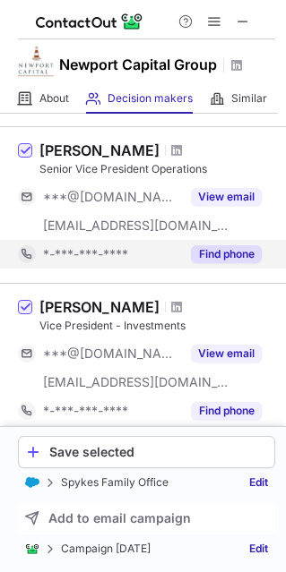
scroll to position [1550, 0]
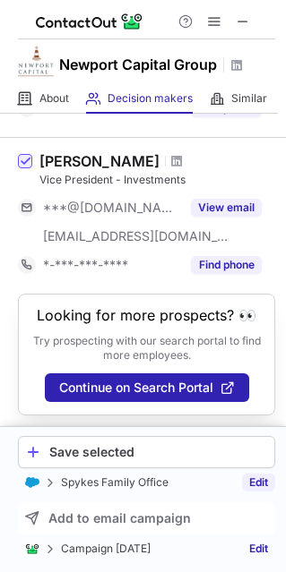
click at [256, 482] on link "Edit" at bounding box center [258, 482] width 33 height 18
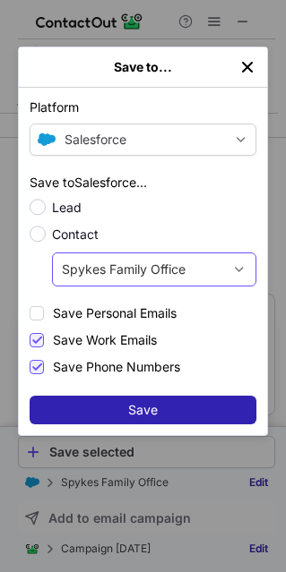
click at [115, 270] on span "Spykes Family Office" at bounding box center [124, 269] width 124 height 18
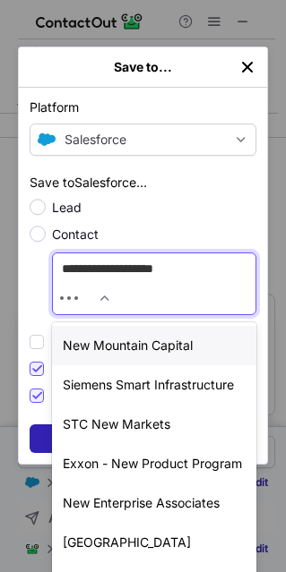
type input "**********"
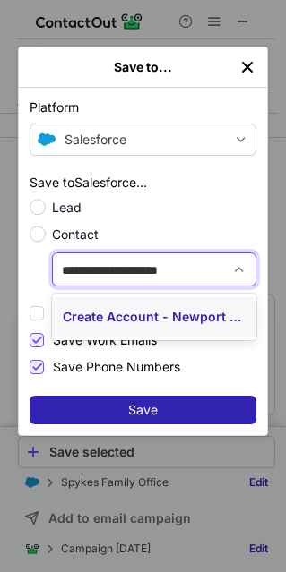
click at [171, 326] on div "Create Account - Newport Capital Group" at bounding box center [154, 316] width 204 height 39
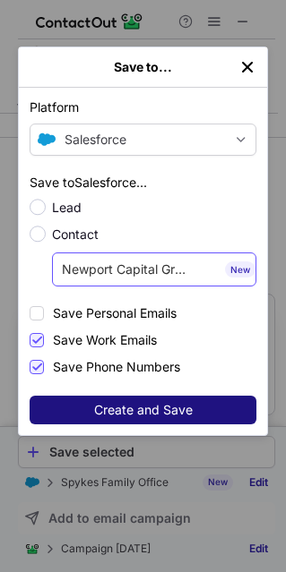
click at [135, 408] on span "Create and Save" at bounding box center [143, 410] width 98 height 14
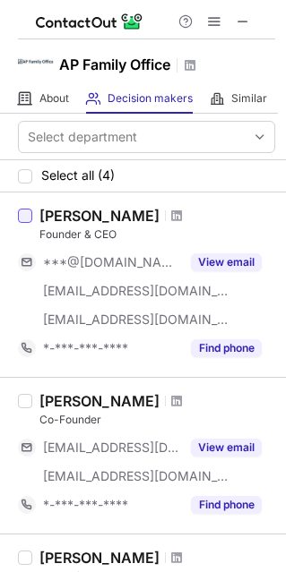
click at [27, 217] on div at bounding box center [25, 216] width 14 height 14
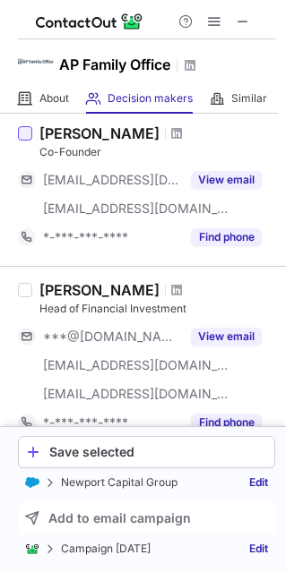
scroll to position [269, 0]
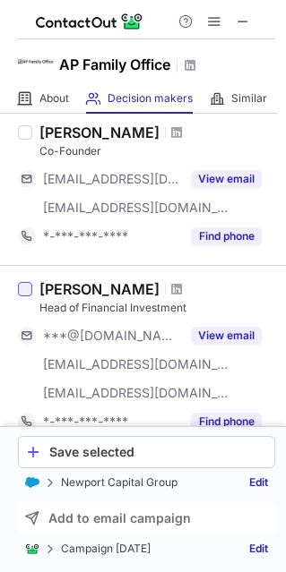
click at [25, 291] on div at bounding box center [25, 289] width 14 height 14
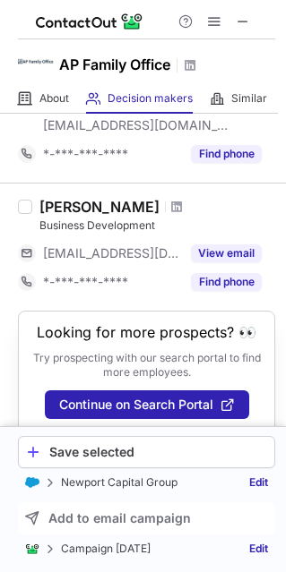
scroll to position [537, 0]
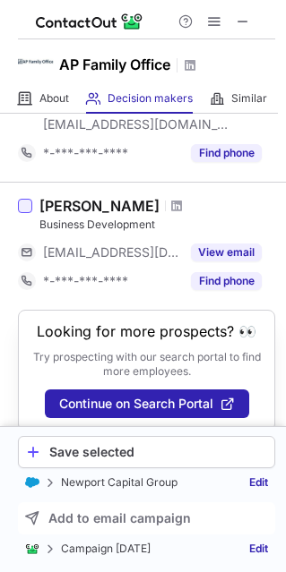
click at [28, 208] on div at bounding box center [25, 206] width 14 height 14
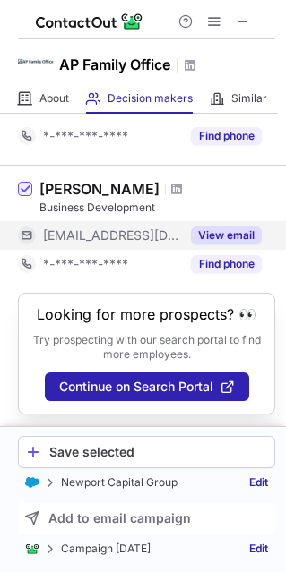
scroll to position [555, 0]
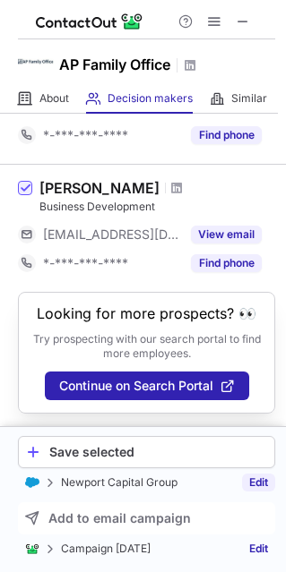
click at [250, 484] on link "Edit" at bounding box center [258, 482] width 33 height 18
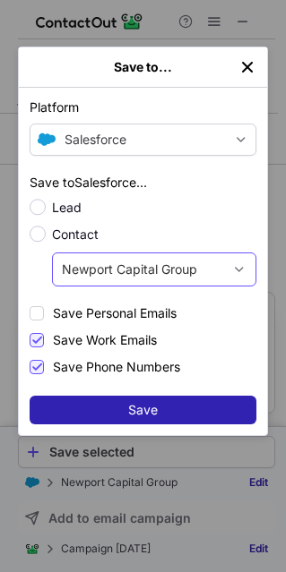
click at [126, 277] on div "Newport Capital Group Create new account The profile will be saved as a Contact…" at bounding box center [138, 269] width 170 height 29
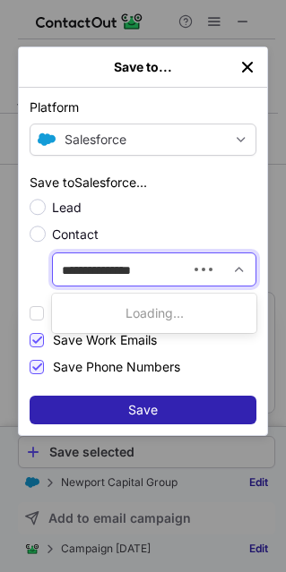
type input "**********"
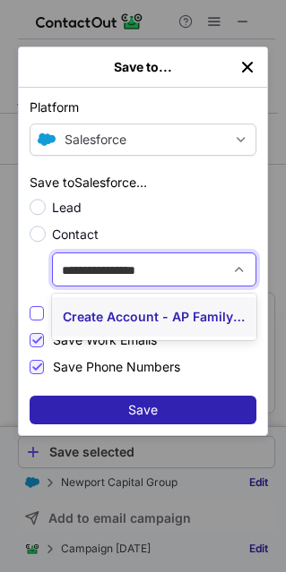
click at [139, 314] on div "Create Account - AP Family Office" at bounding box center [154, 316] width 204 height 39
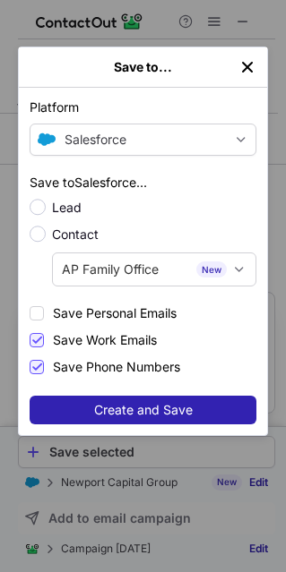
click at [132, 423] on div "Platform Salesforce List Select Lever Connect Greenhouse Connect Salesforce Sel…" at bounding box center [143, 261] width 248 height 347
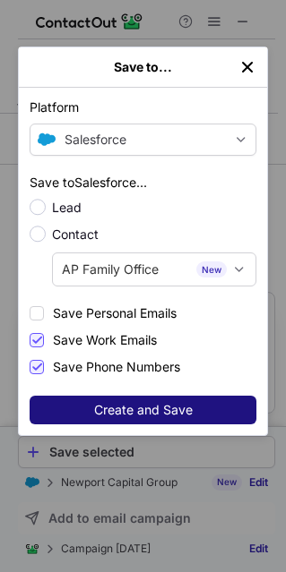
click at [140, 414] on span "Create and Save" at bounding box center [143, 410] width 98 height 14
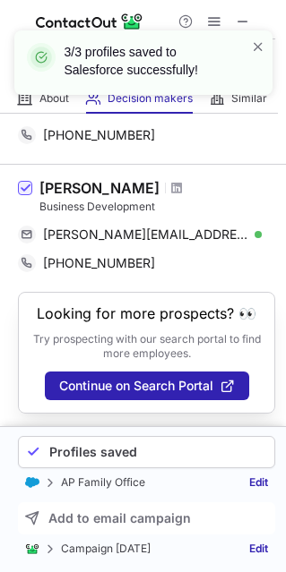
scroll to position [567, 0]
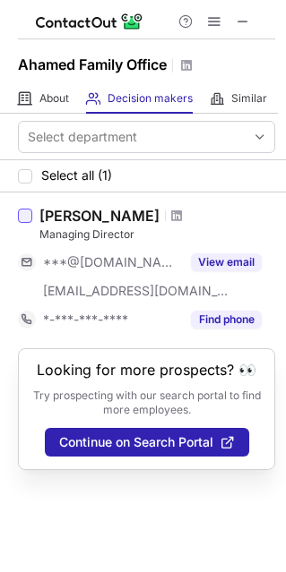
click at [30, 216] on div at bounding box center [25, 216] width 14 height 14
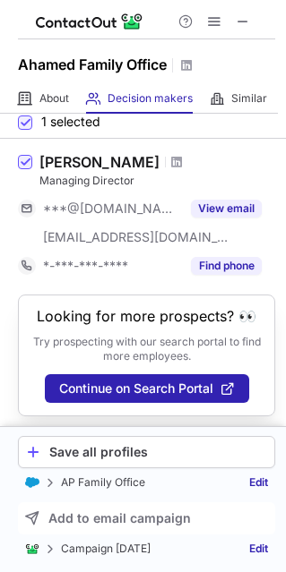
scroll to position [57, 0]
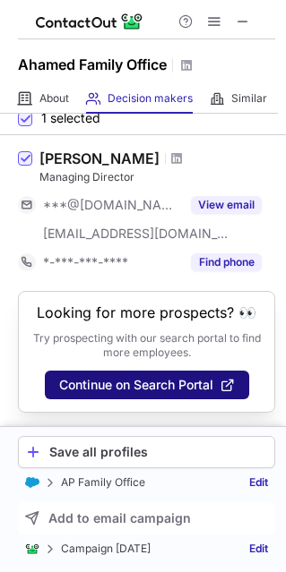
click at [135, 380] on span "Continue on Search Portal" at bounding box center [136, 385] width 154 height 14
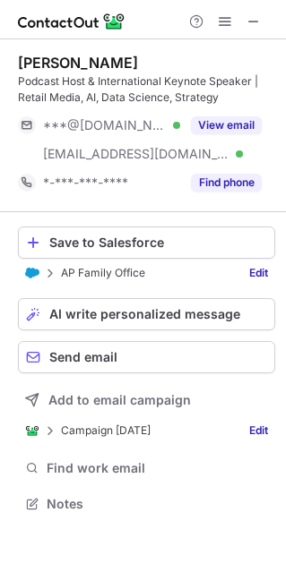
scroll to position [490, 286]
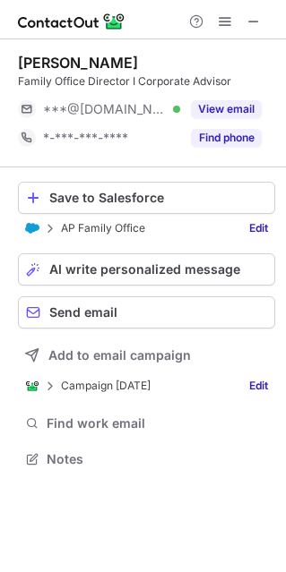
scroll to position [9, 9]
click at [256, 229] on link "Edit" at bounding box center [258, 228] width 33 height 18
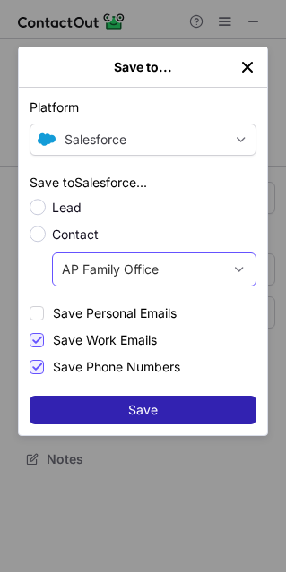
click at [199, 267] on div "AP Family Office Create new account The profile will be saved as a Contact to t…" at bounding box center [138, 269] width 170 height 29
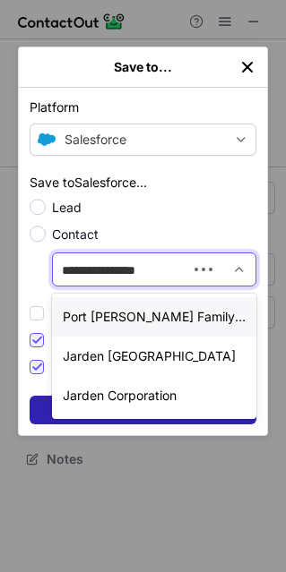
type input "**********"
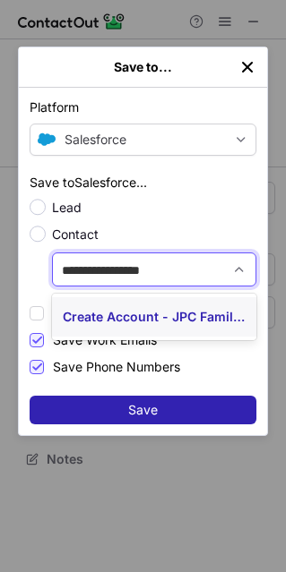
click at [161, 321] on div "Create Account - JPC Family Office" at bounding box center [154, 316] width 204 height 39
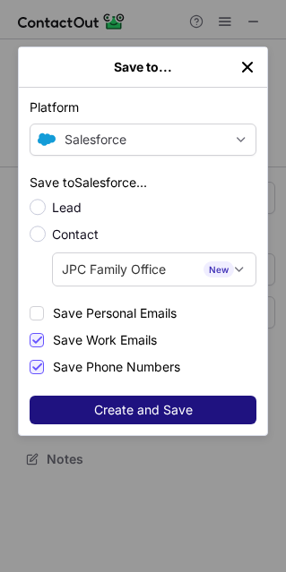
click at [137, 403] on span "Create and Save" at bounding box center [143, 410] width 98 height 14
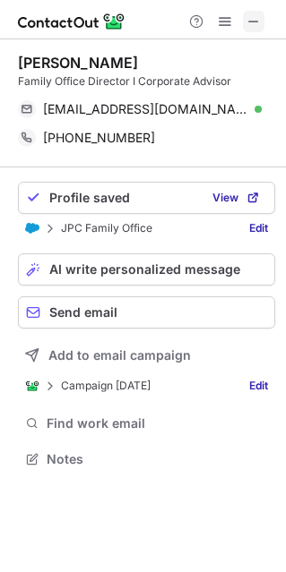
click at [247, 16] on span at bounding box center [253, 21] width 14 height 14
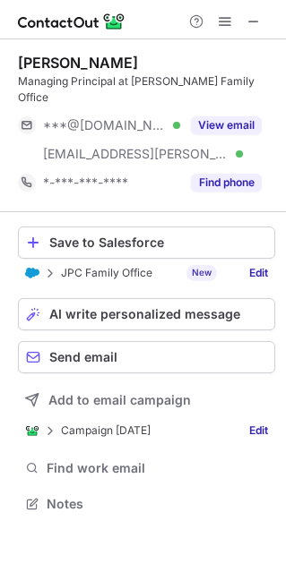
scroll to position [474, 286]
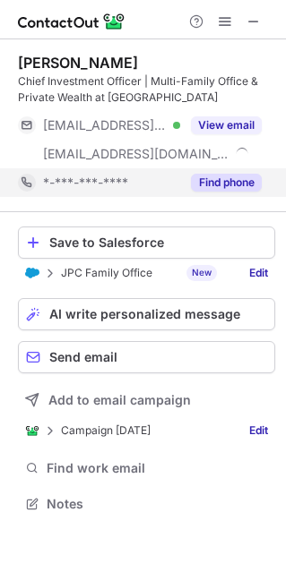
scroll to position [490, 286]
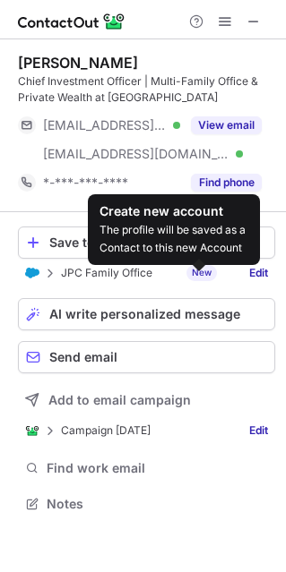
click at [205, 276] on div "New" at bounding box center [201, 273] width 30 height 16
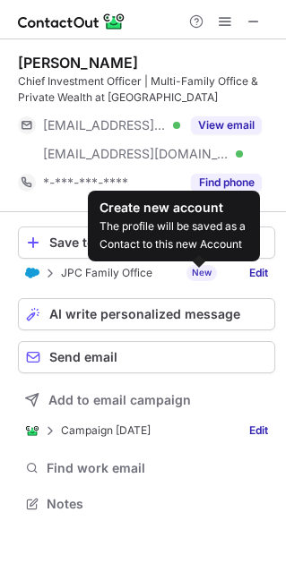
click at [205, 274] on div "New" at bounding box center [201, 273] width 30 height 16
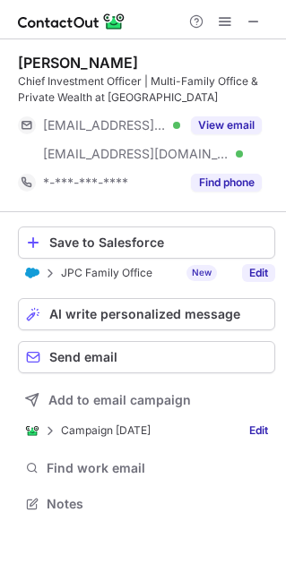
click at [254, 272] on link "Edit" at bounding box center [258, 273] width 33 height 18
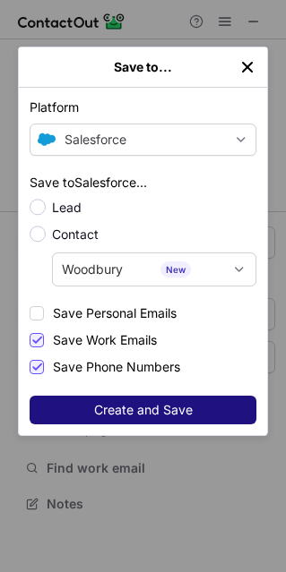
click at [149, 405] on span "Create and Save" at bounding box center [143, 410] width 98 height 14
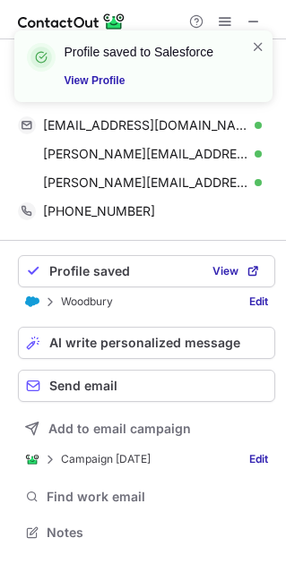
scroll to position [519, 286]
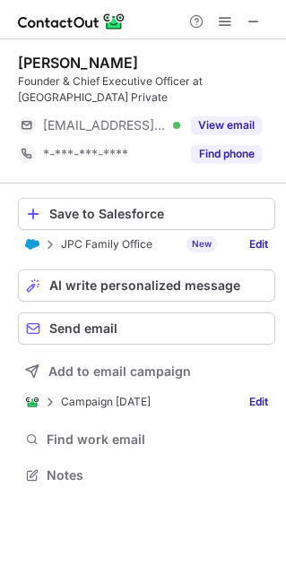
scroll to position [462, 286]
click at [98, 209] on div "Save to Salesforce" at bounding box center [157, 214] width 217 height 14
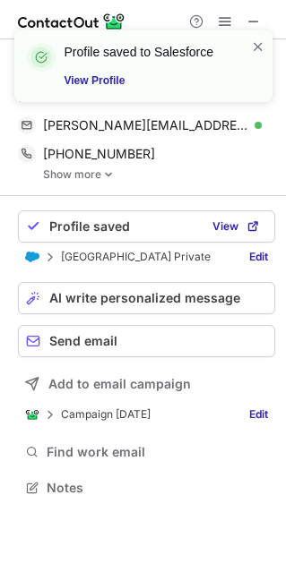
scroll to position [474, 286]
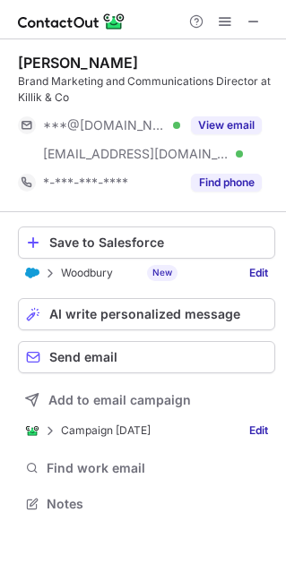
scroll to position [490, 286]
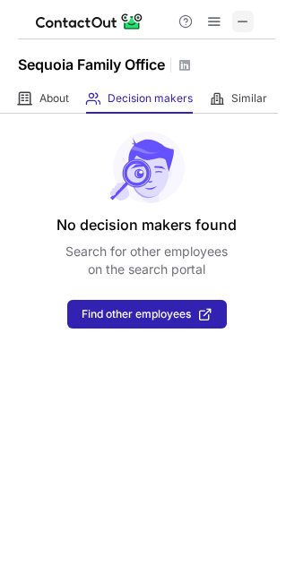
click at [243, 21] on span at bounding box center [242, 21] width 14 height 14
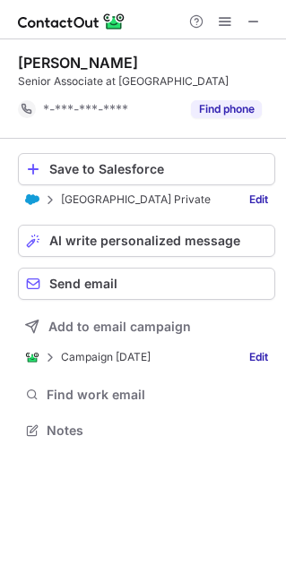
scroll to position [417, 286]
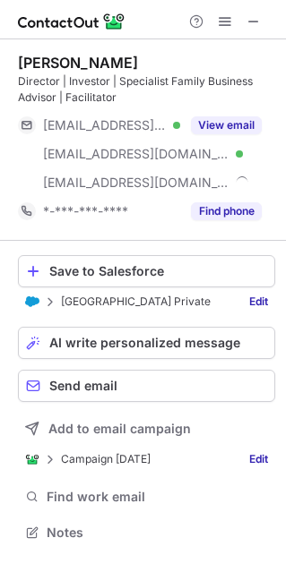
scroll to position [519, 286]
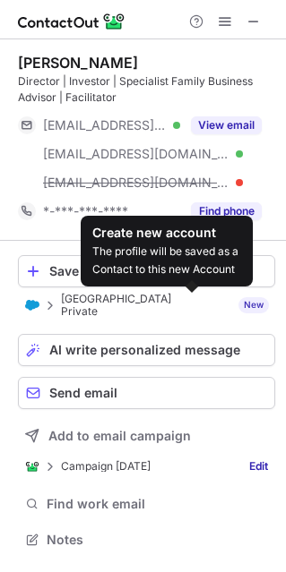
click at [238, 299] on div "New" at bounding box center [253, 305] width 30 height 16
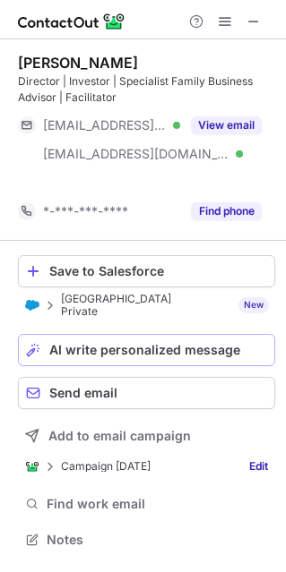
scroll to position [490, 286]
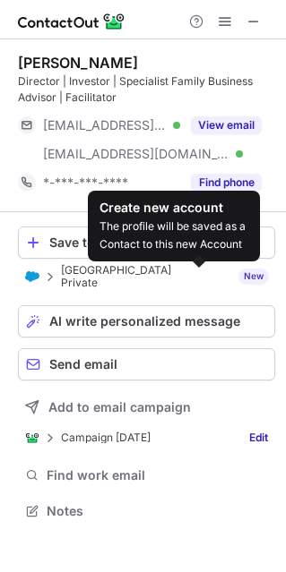
click at [238, 274] on div "New" at bounding box center [253, 277] width 30 height 16
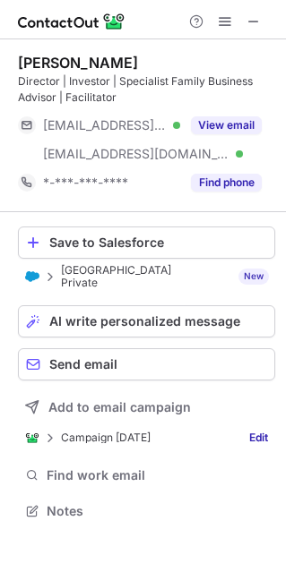
click at [137, 272] on p "Woodbury Private" at bounding box center [132, 276] width 143 height 25
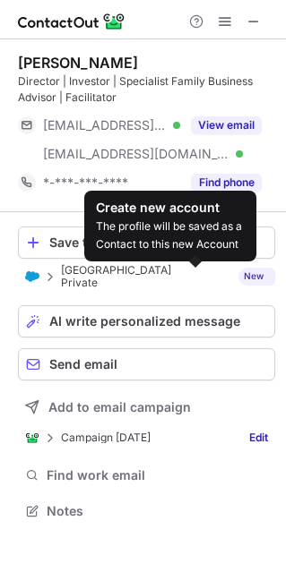
click at [251, 271] on link "Edit" at bounding box center [258, 277] width 33 height 18
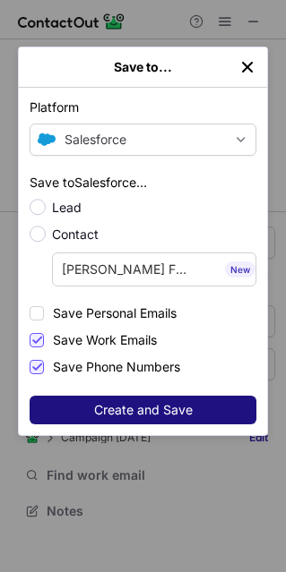
click at [192, 401] on button "Create and Save" at bounding box center [143, 410] width 226 height 29
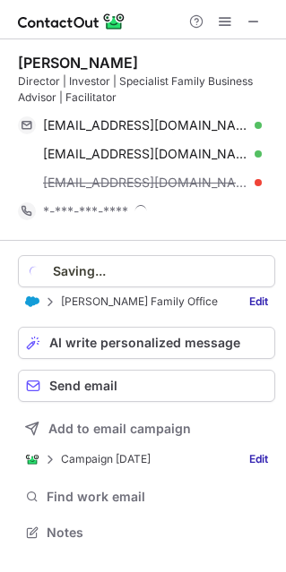
scroll to position [519, 286]
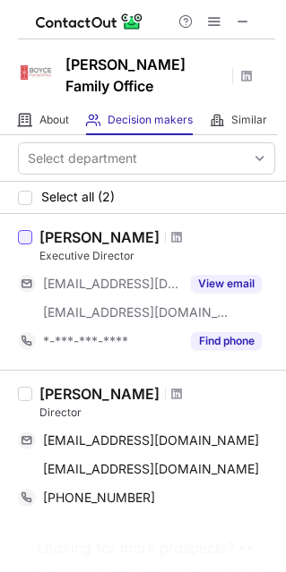
click at [22, 230] on div at bounding box center [25, 237] width 14 height 14
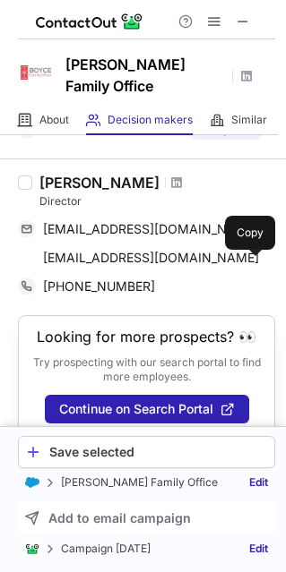
scroll to position [213, 0]
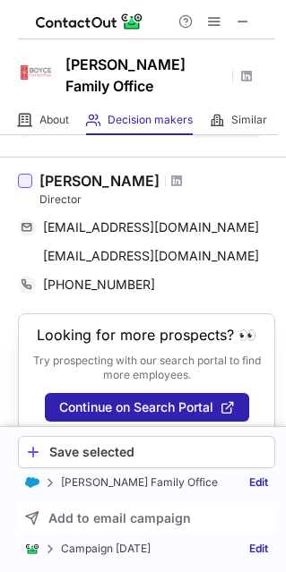
click at [27, 174] on div at bounding box center [25, 181] width 14 height 14
click at [141, 456] on div "Save all profiles" at bounding box center [157, 452] width 217 height 14
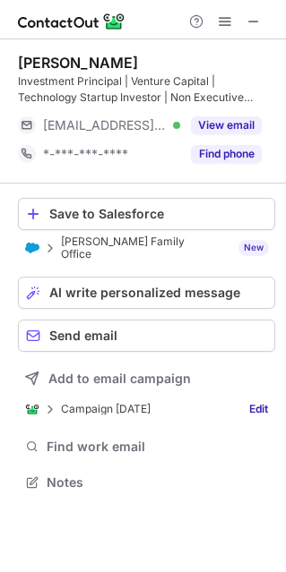
scroll to position [462, 286]
